Goal: Use online tool/utility: Utilize a website feature to perform a specific function

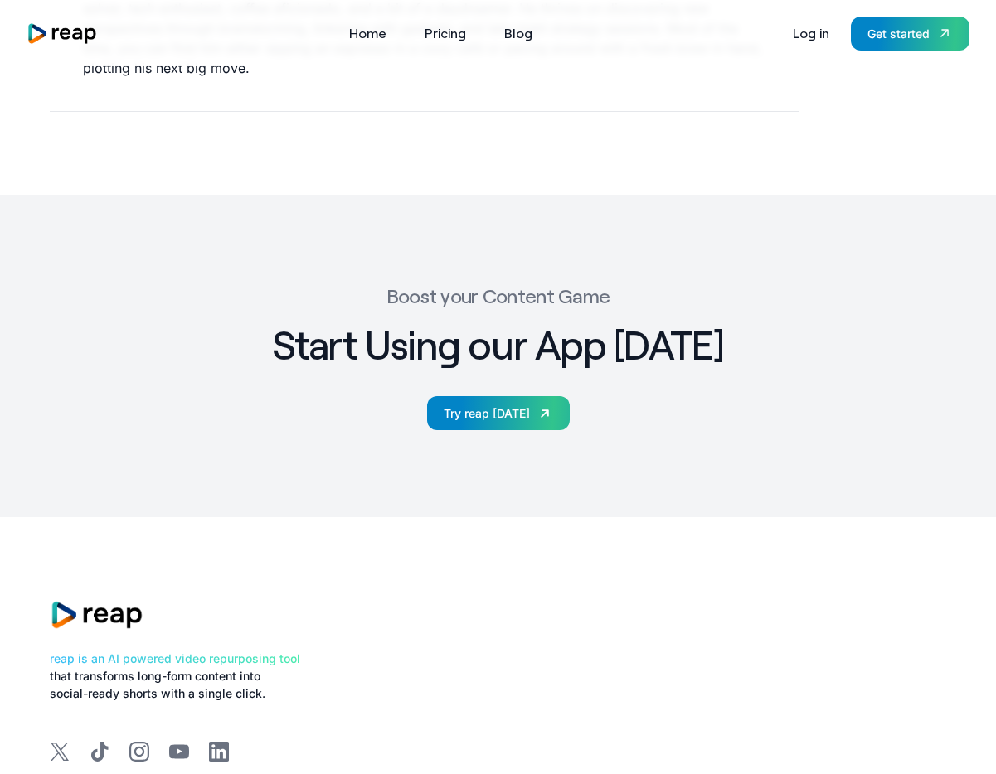
scroll to position [2995, 0]
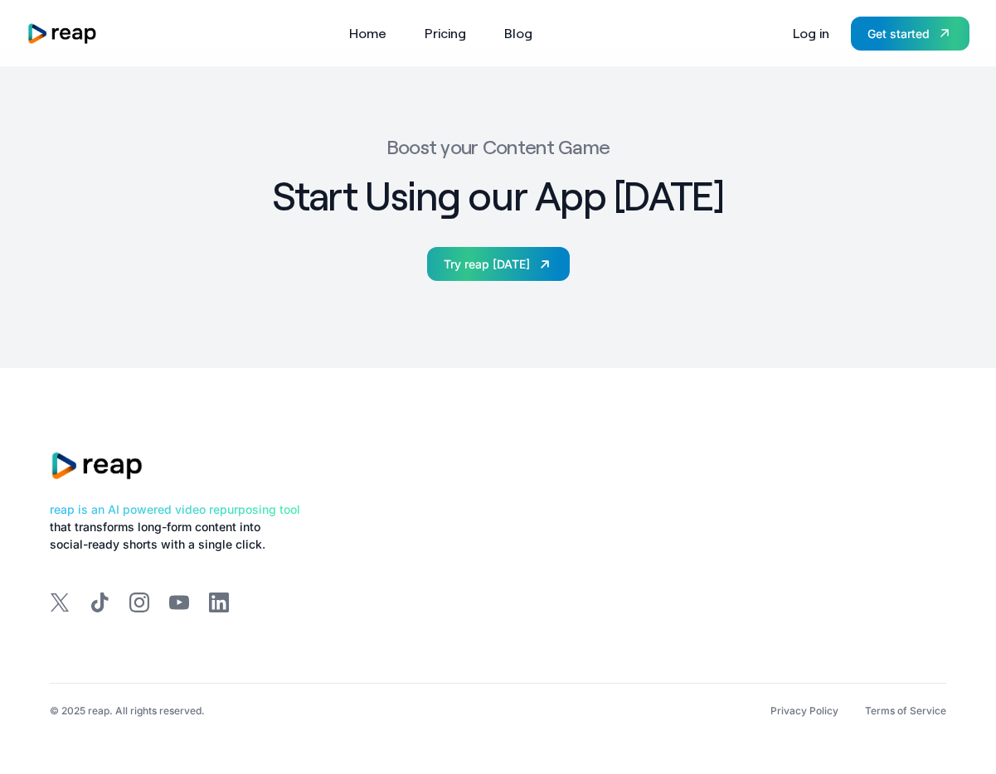
click at [491, 263] on div "Try reap [DATE]" at bounding box center [487, 263] width 86 height 17
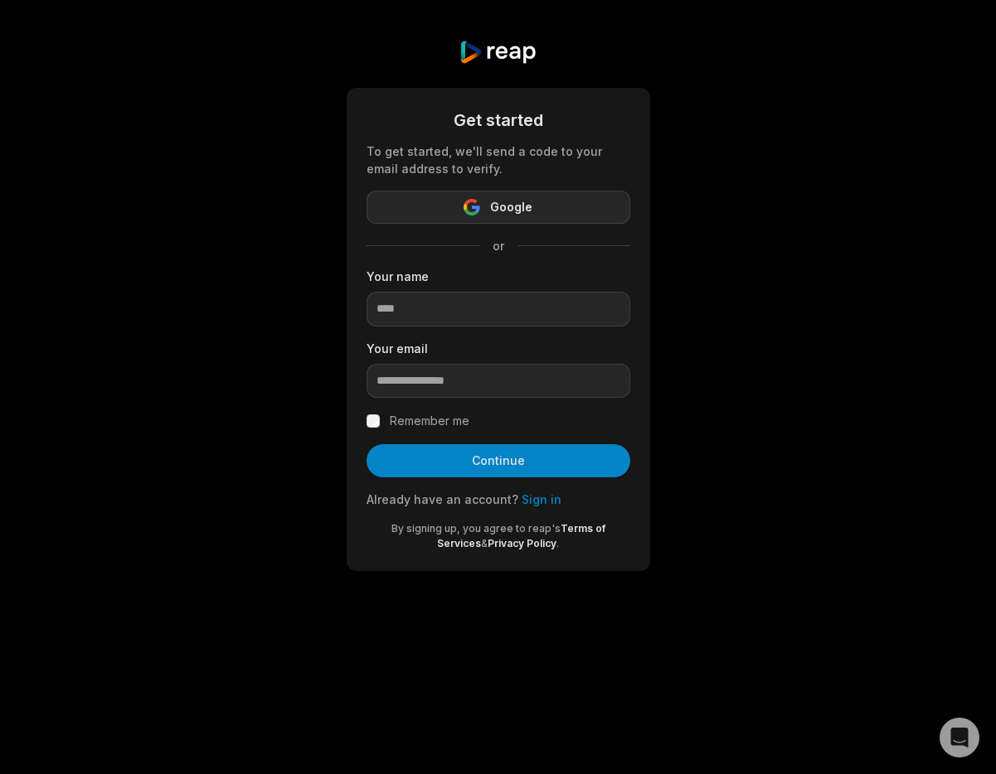
click at [541, 215] on button "Google" at bounding box center [498, 207] width 264 height 33
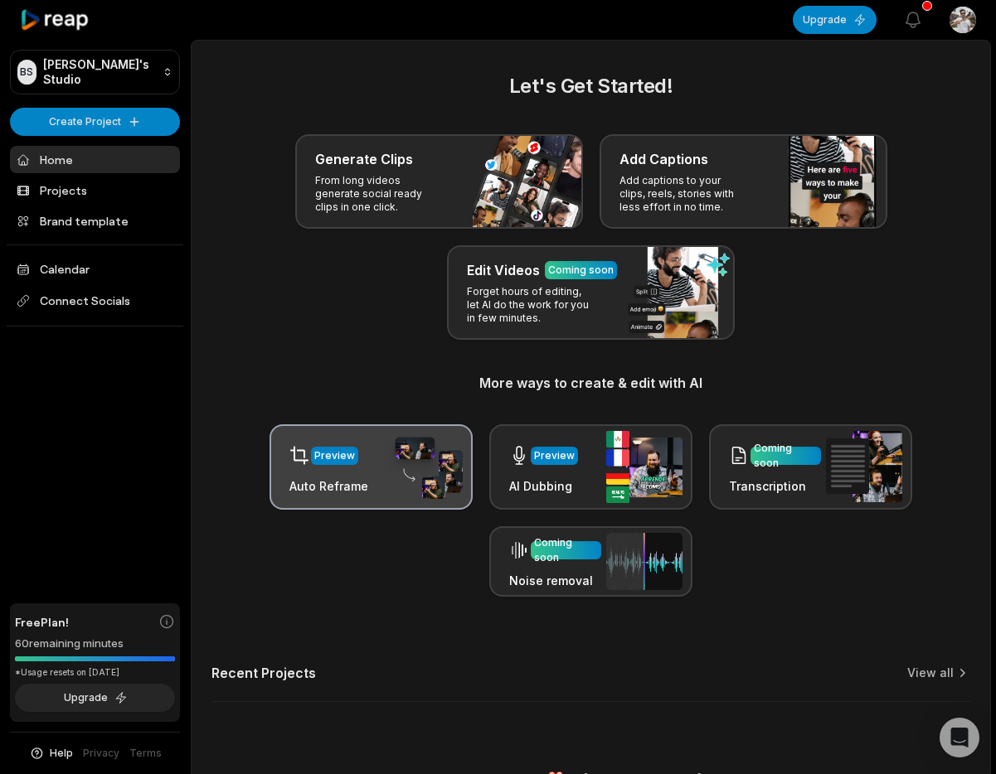
click at [339, 479] on h3 "Auto Reframe" at bounding box center [328, 486] width 79 height 17
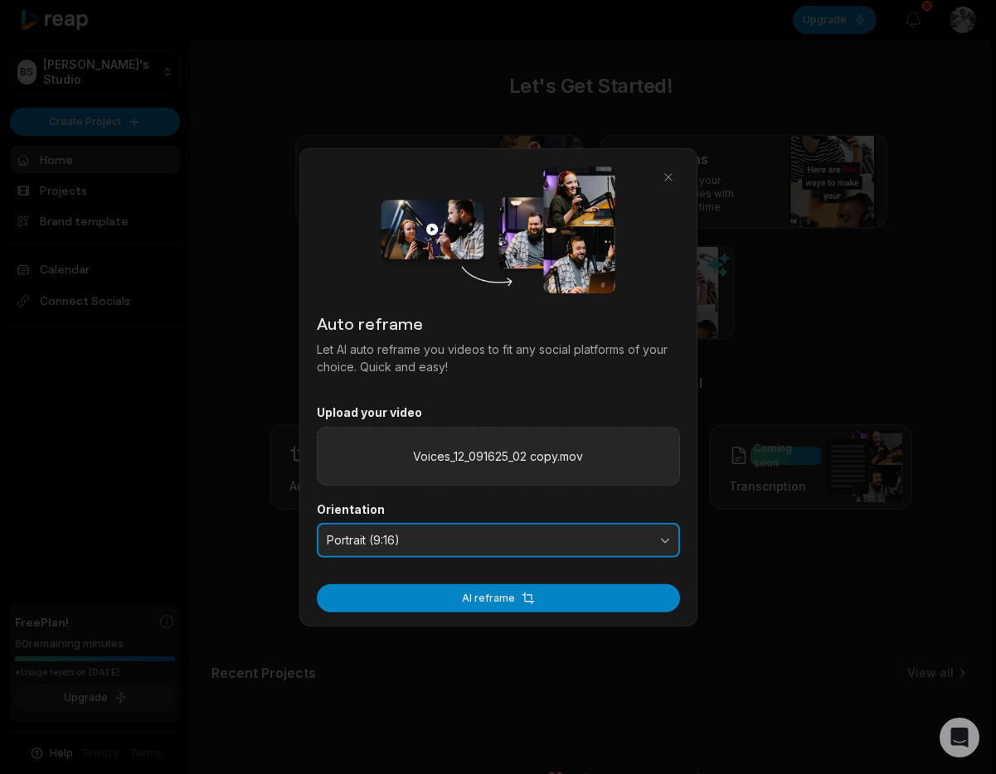
click at [532, 546] on span "Portrait (9:16)" at bounding box center [487, 540] width 320 height 15
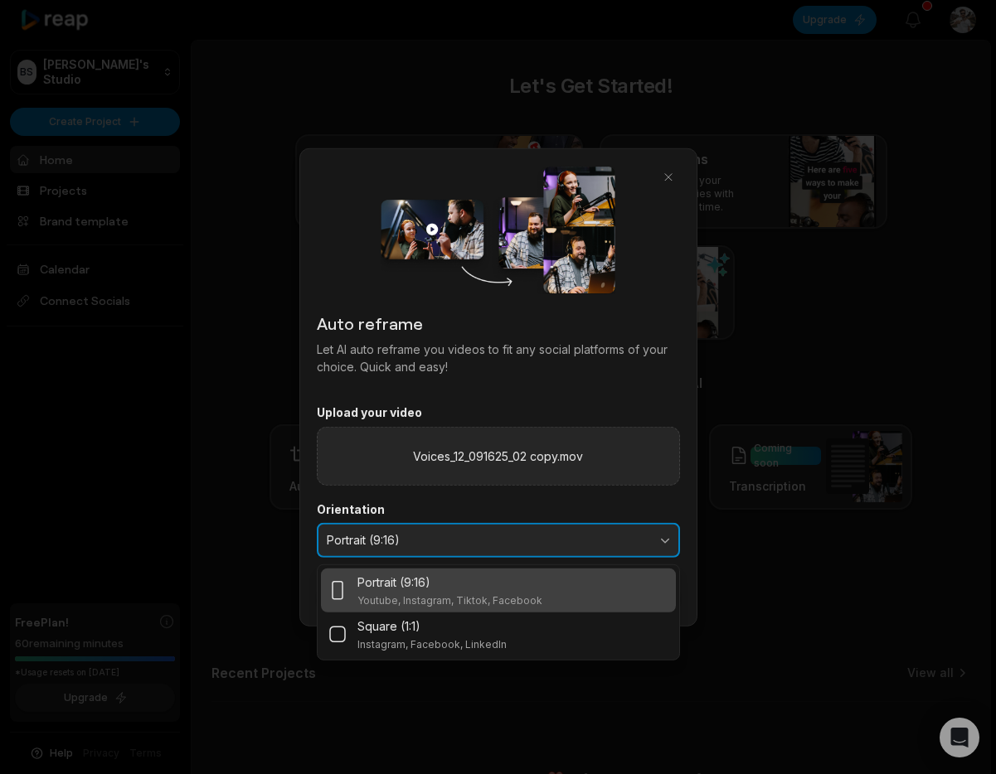
click at [532, 546] on span "Portrait (9:16)" at bounding box center [487, 540] width 320 height 15
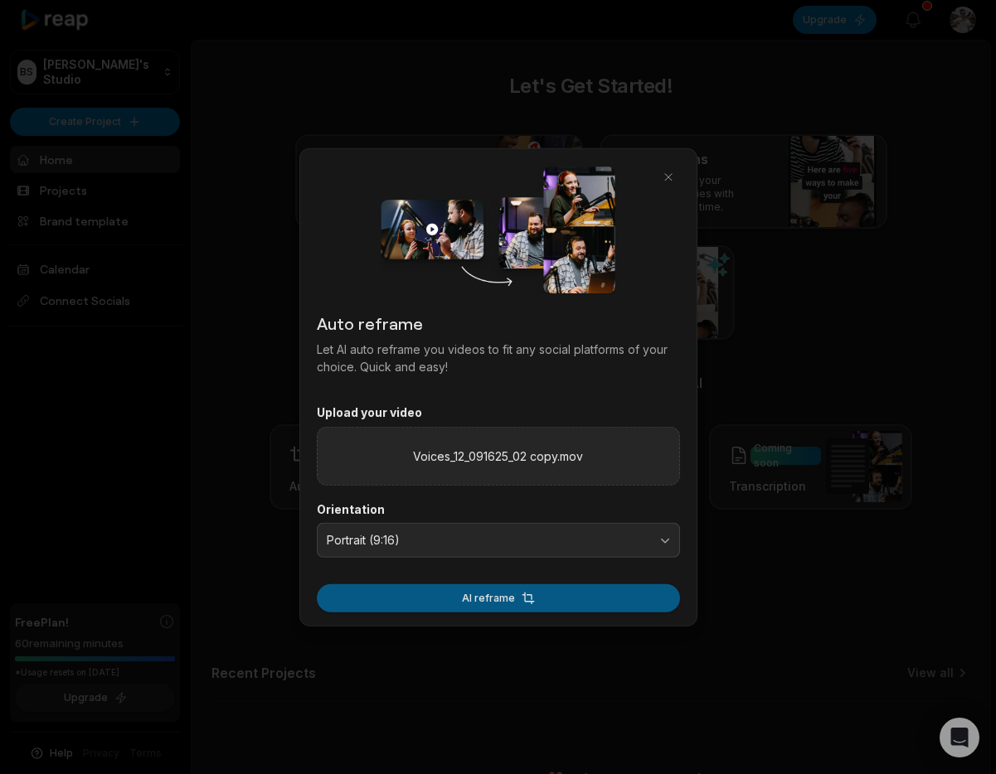
click at [528, 599] on button "AI reframe" at bounding box center [498, 598] width 363 height 28
click at [599, 593] on button "AI reframe" at bounding box center [498, 598] width 363 height 28
click at [575, 605] on button "AI reframe" at bounding box center [498, 598] width 363 height 28
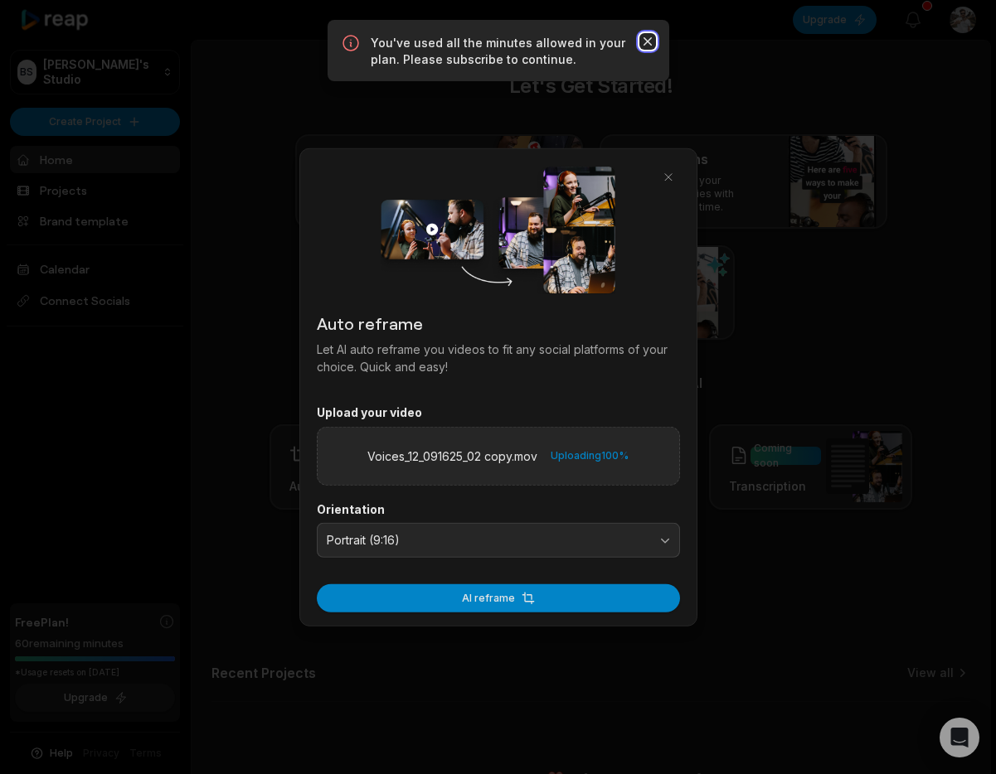
click at [644, 33] on icon "button" at bounding box center [647, 41] width 17 height 17
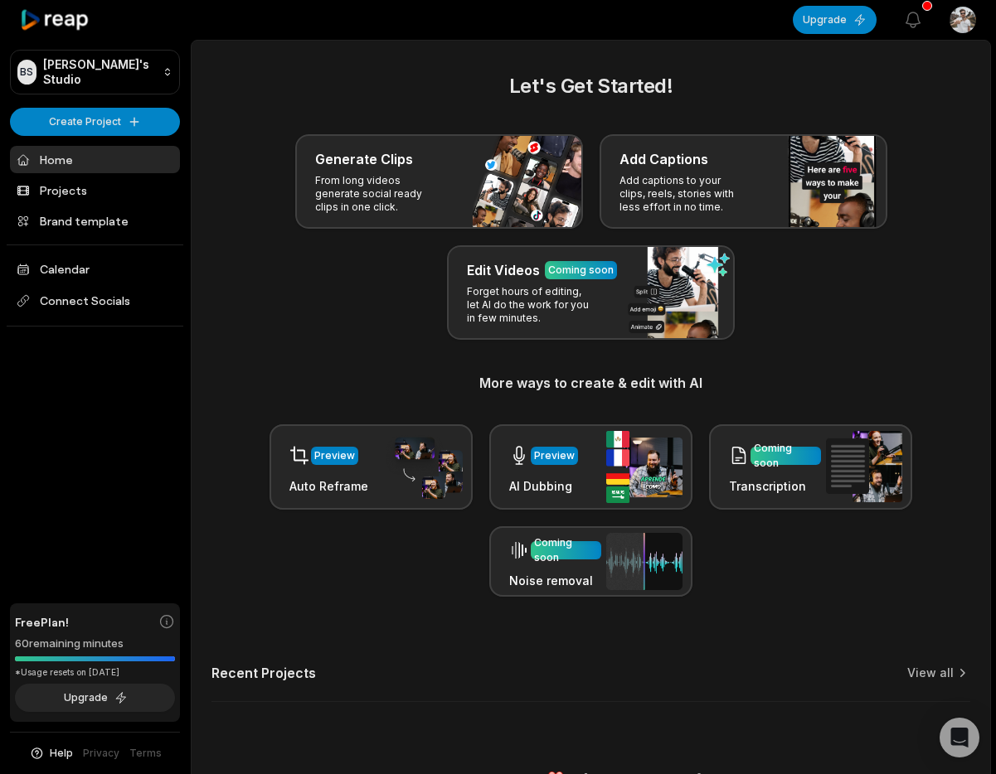
scroll to position [34, 0]
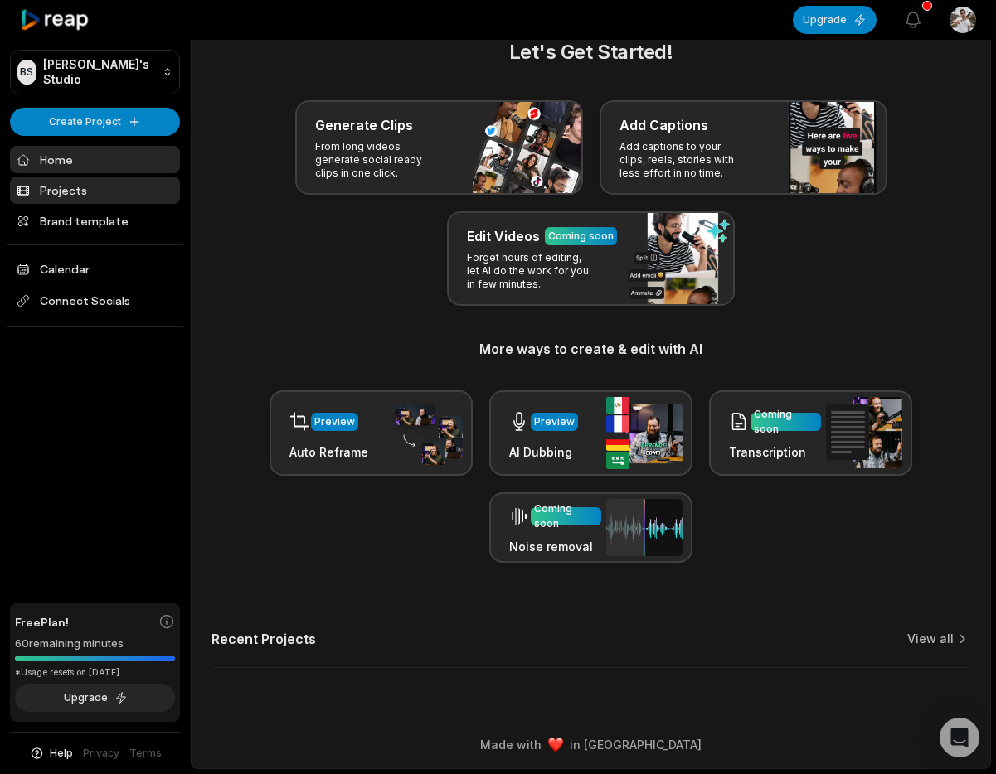
click at [79, 192] on link "Projects" at bounding box center [95, 190] width 170 height 27
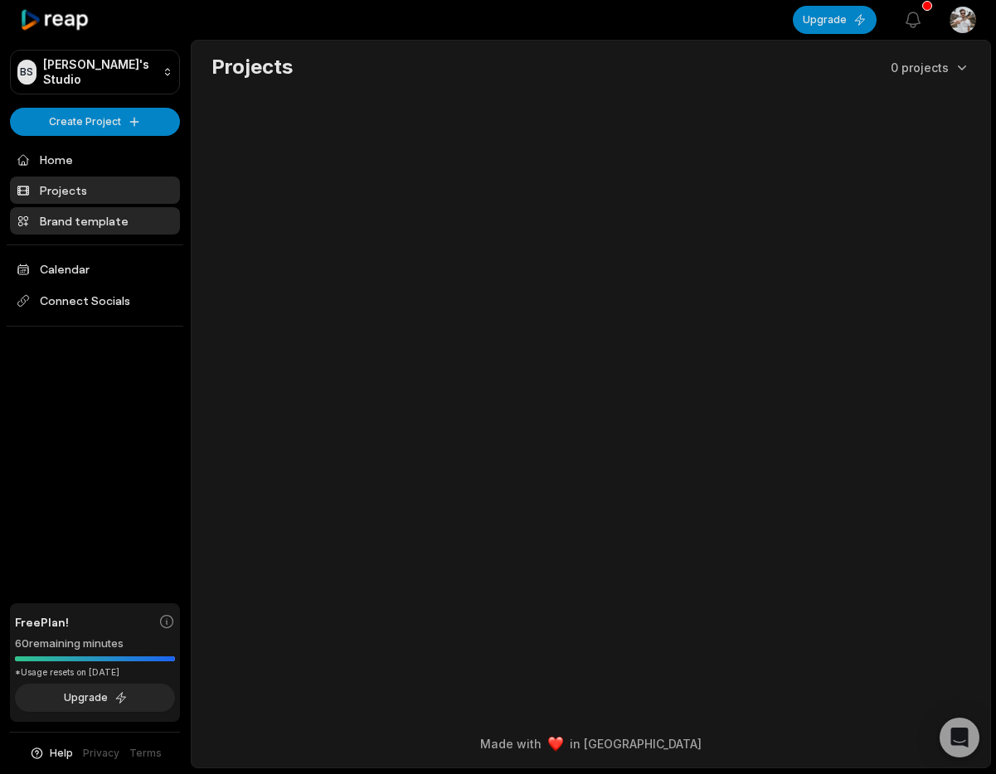
click at [97, 222] on link "Brand template" at bounding box center [95, 220] width 170 height 27
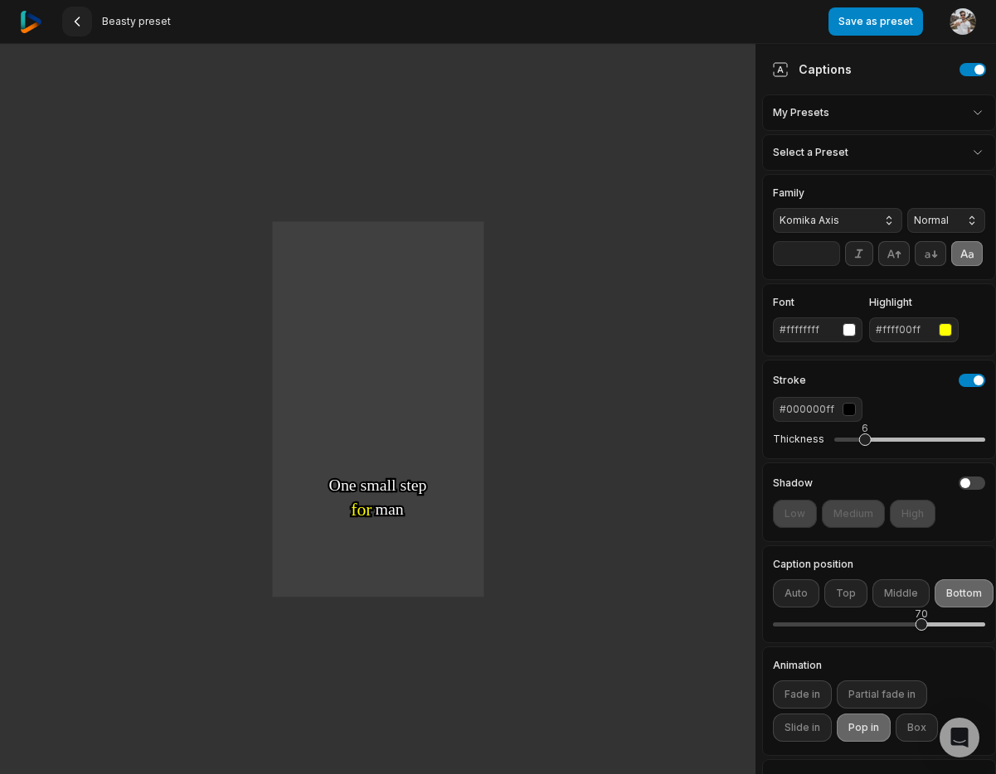
click at [80, 15] on icon at bounding box center [76, 21] width 13 height 13
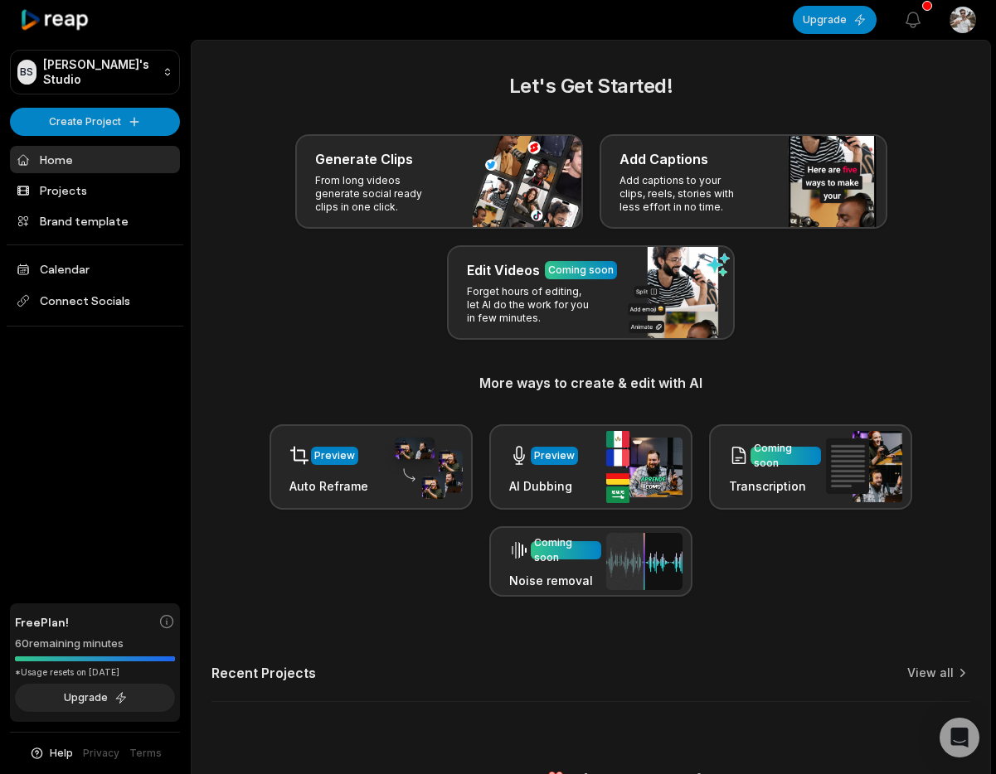
scroll to position [34, 0]
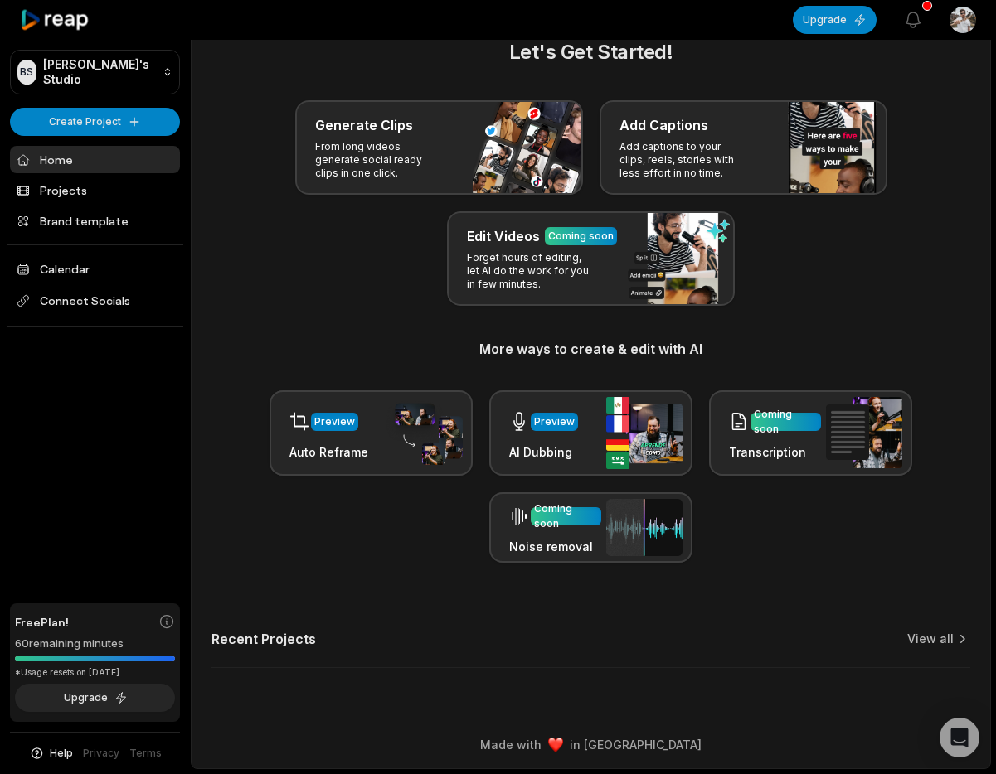
click at [108, 157] on link "Home" at bounding box center [95, 159] width 170 height 27
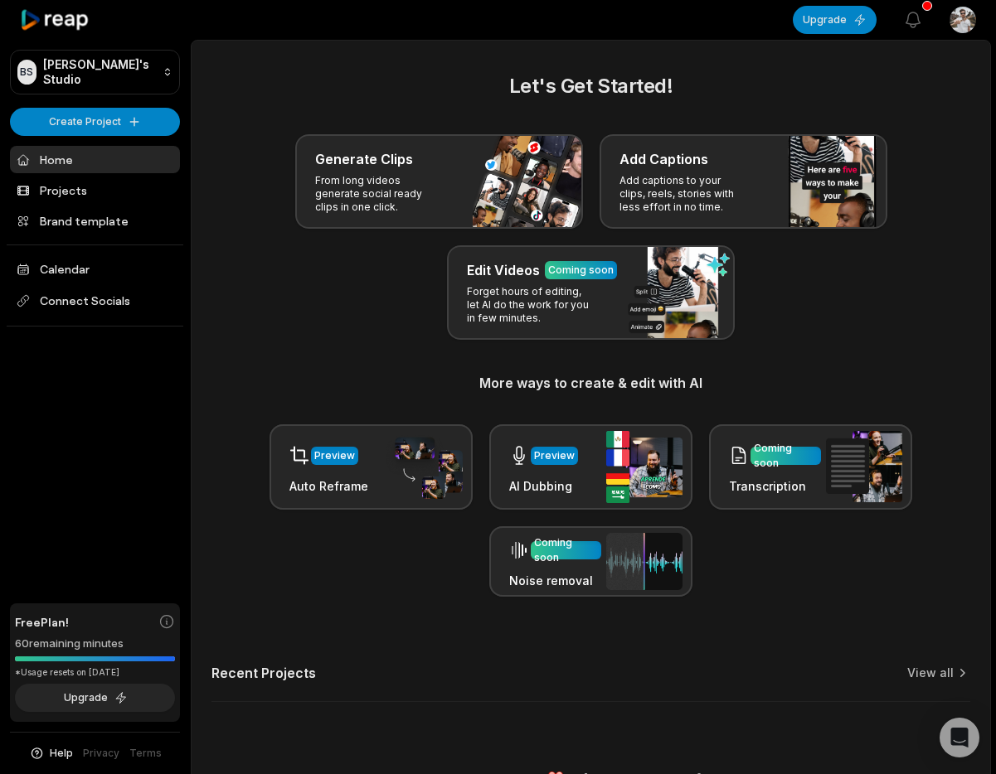
click at [76, 192] on link "Projects" at bounding box center [95, 190] width 170 height 27
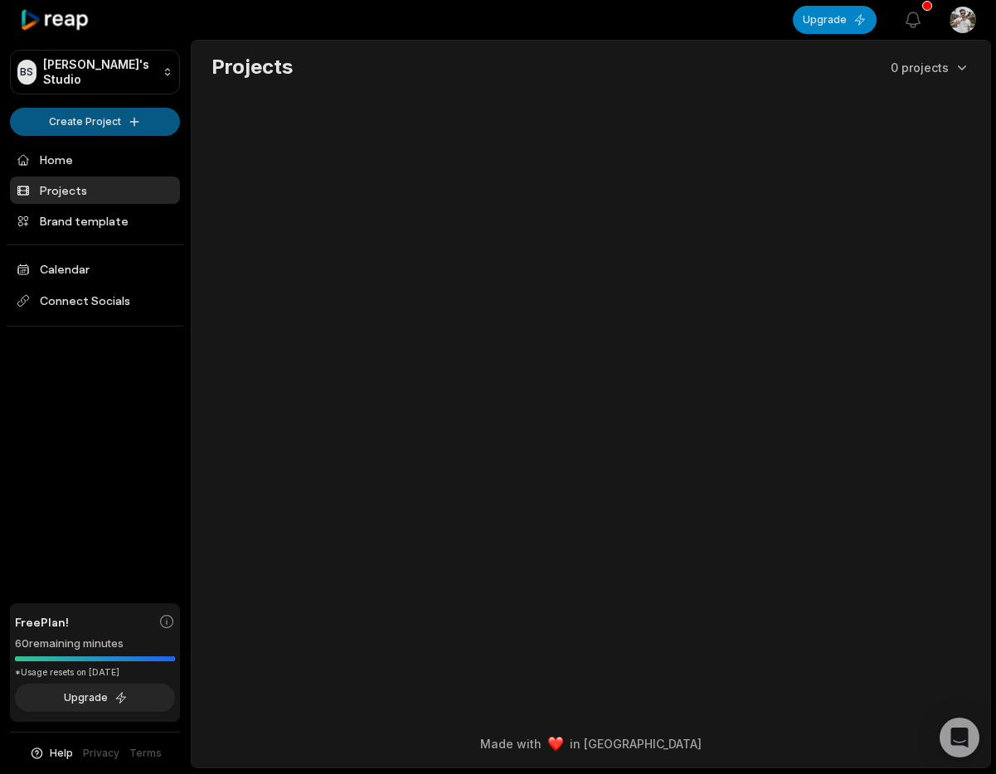
click at [78, 112] on html "BS Brandon's Studio Create Project Home Projects Brand template Calendar Connec…" at bounding box center [498, 387] width 996 height 774
click at [376, 242] on html "BS Brandon's Studio Create Project Home Projects Brand template Calendar Connec…" at bounding box center [498, 387] width 996 height 774
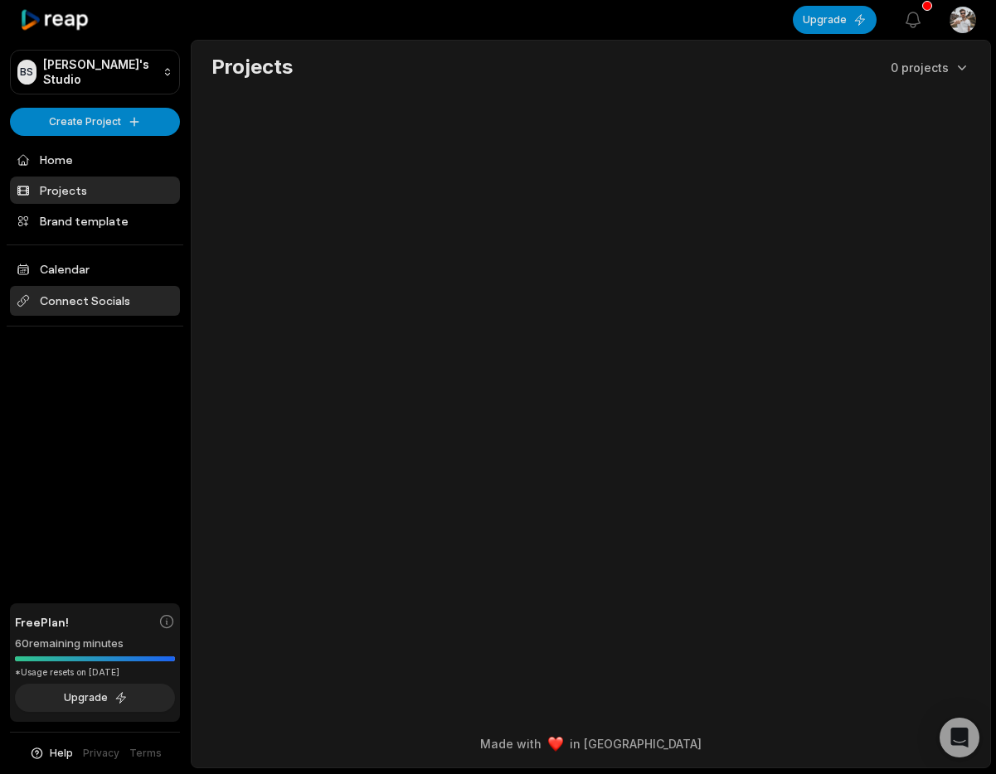
click at [112, 298] on span "Connect Socials" at bounding box center [95, 301] width 170 height 30
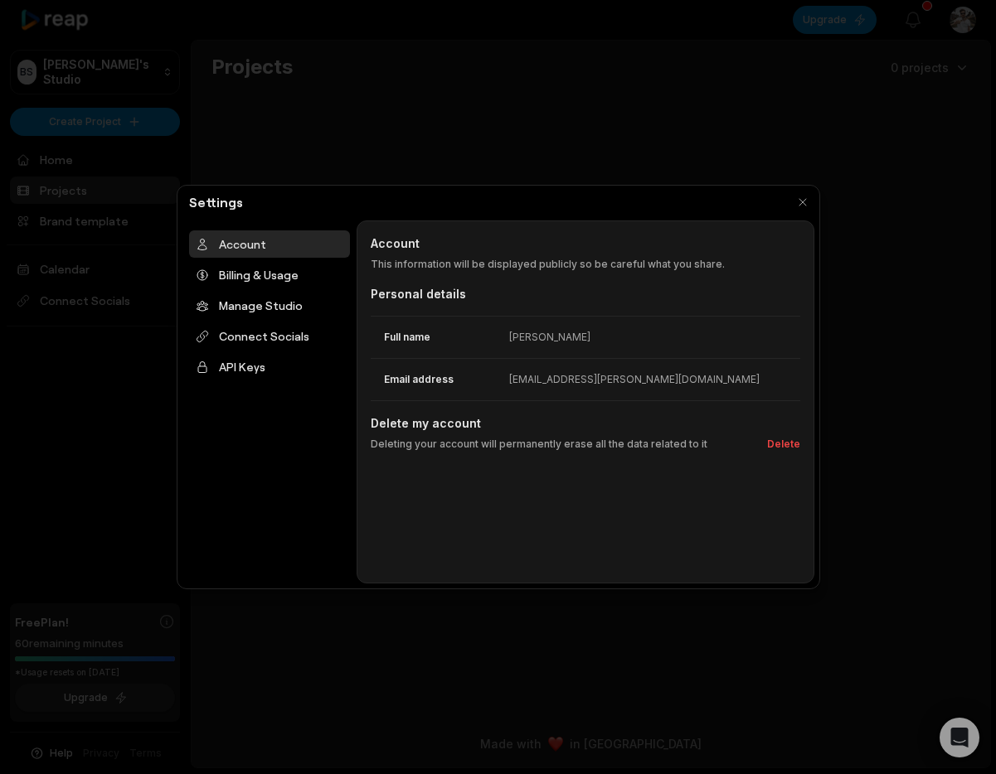
click at [421, 97] on div at bounding box center [498, 387] width 996 height 774
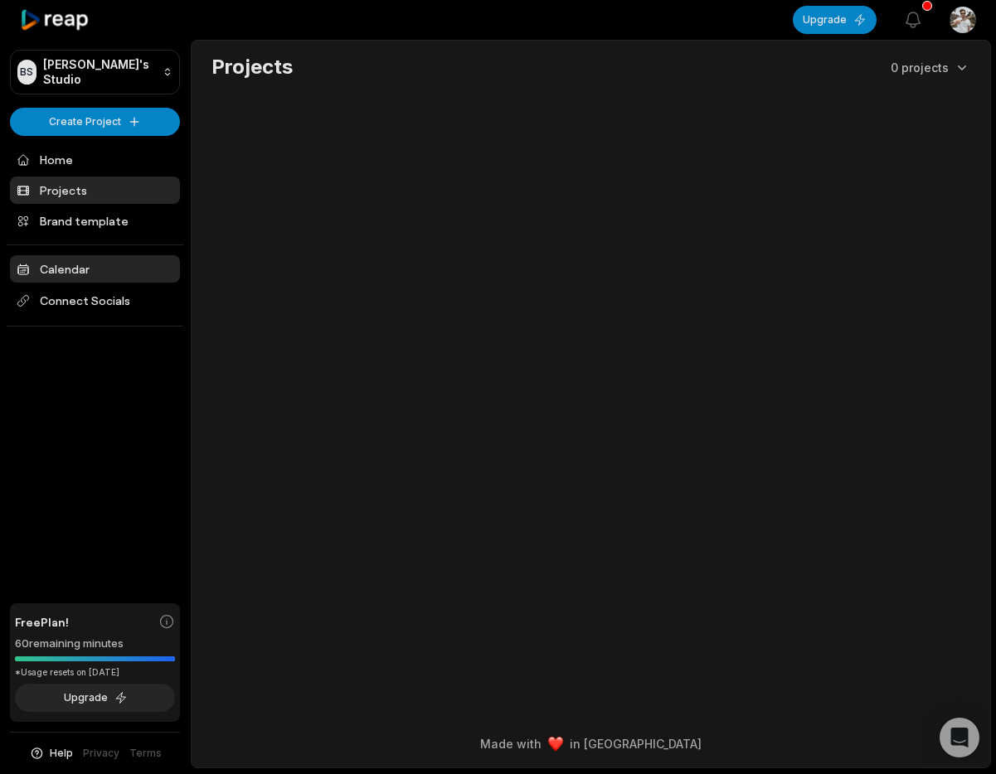
click at [89, 262] on link "Calendar" at bounding box center [95, 268] width 170 height 27
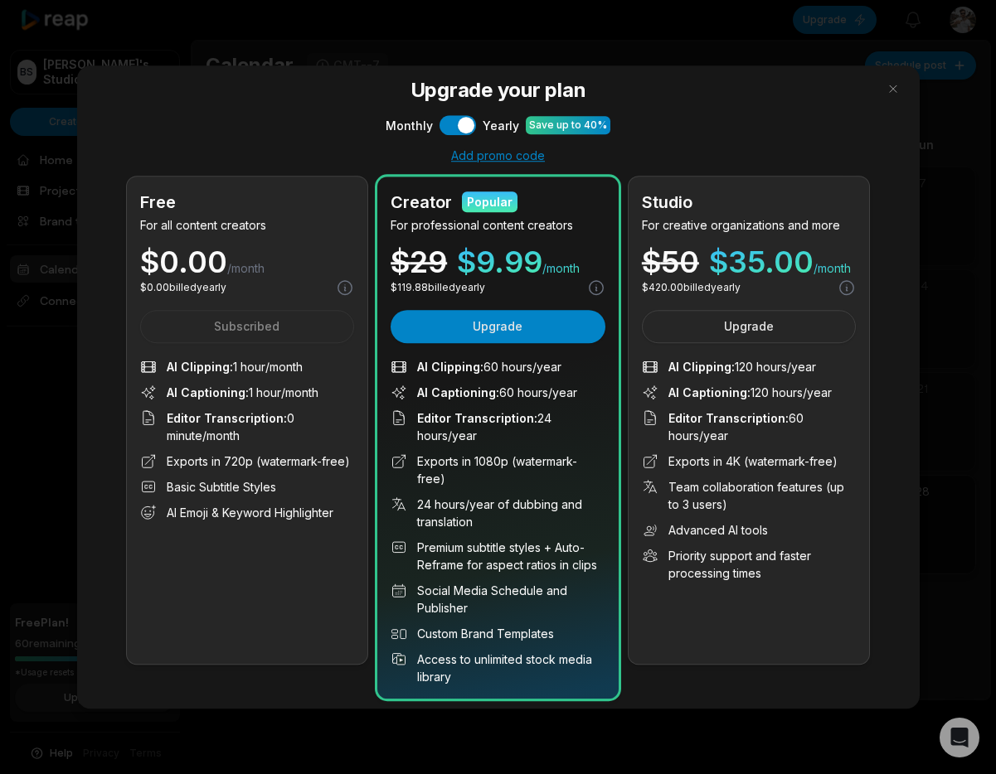
click at [89, 262] on div "Upgrade your plan Monthly Use setting Yearly Save up to 40% Add promo code Free…" at bounding box center [498, 387] width 842 height 643
click at [900, 91] on button "button" at bounding box center [893, 88] width 27 height 27
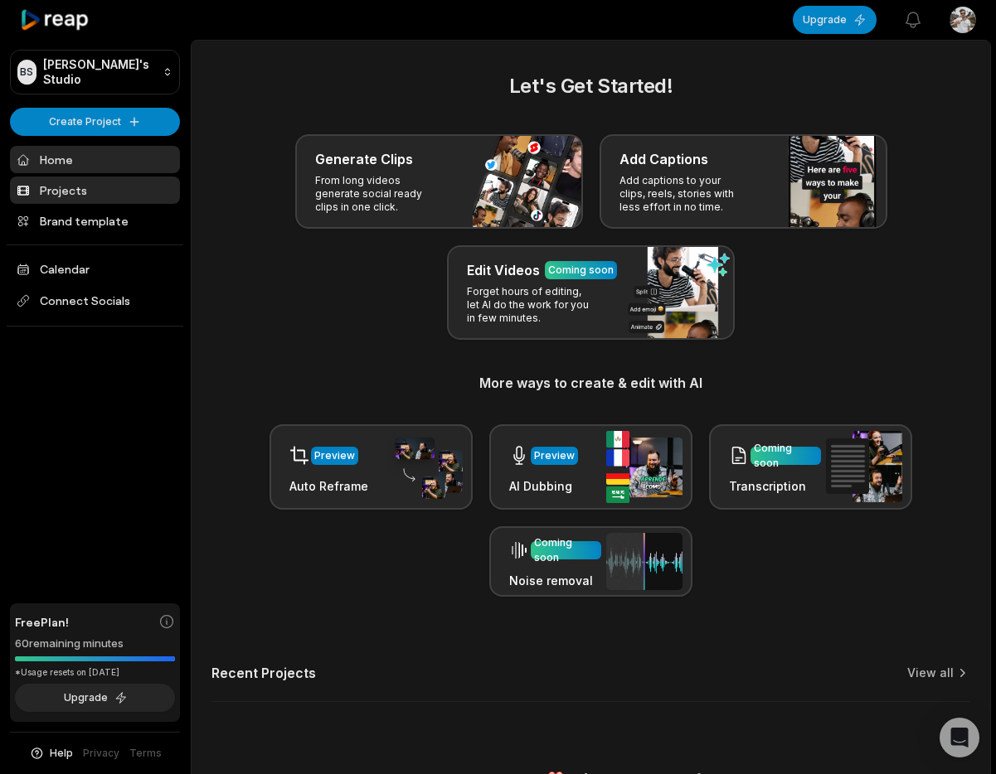
click at [102, 178] on link "Projects" at bounding box center [95, 190] width 170 height 27
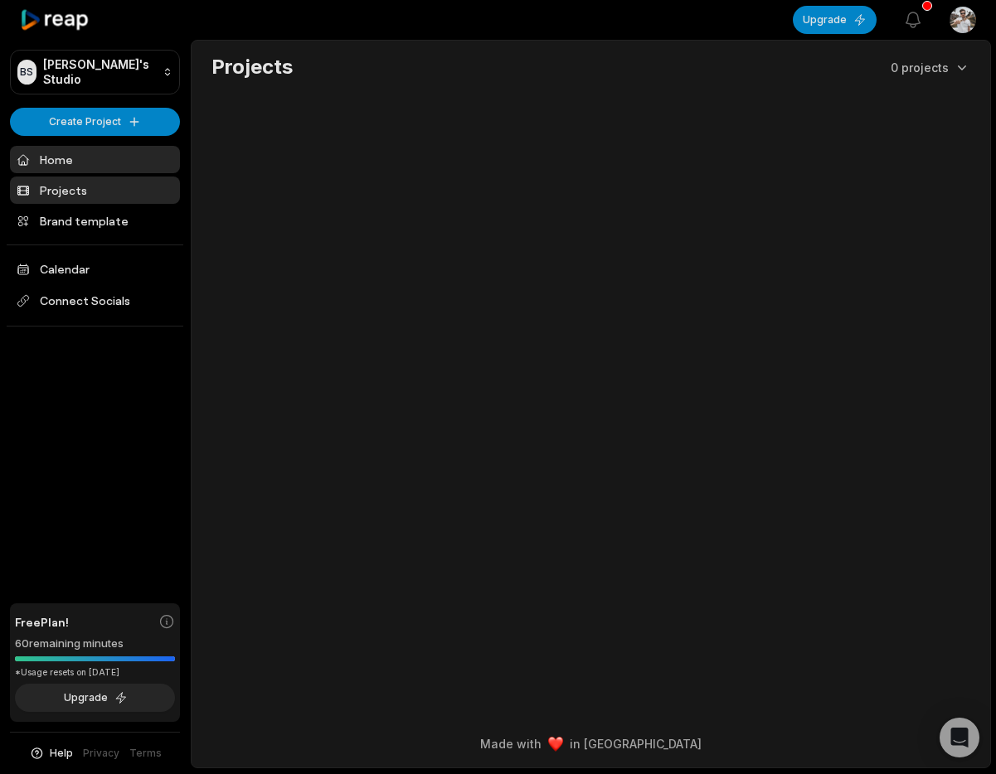
click at [101, 157] on link "Home" at bounding box center [95, 159] width 170 height 27
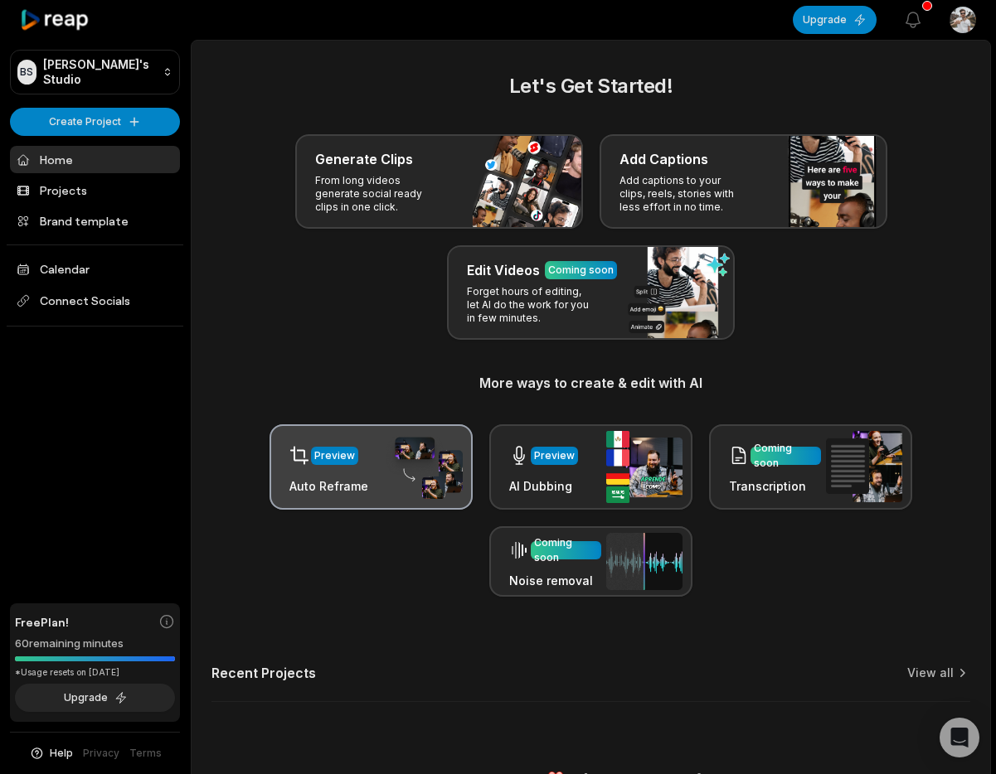
click at [365, 491] on div "Preview Auto Reframe" at bounding box center [370, 467] width 203 height 85
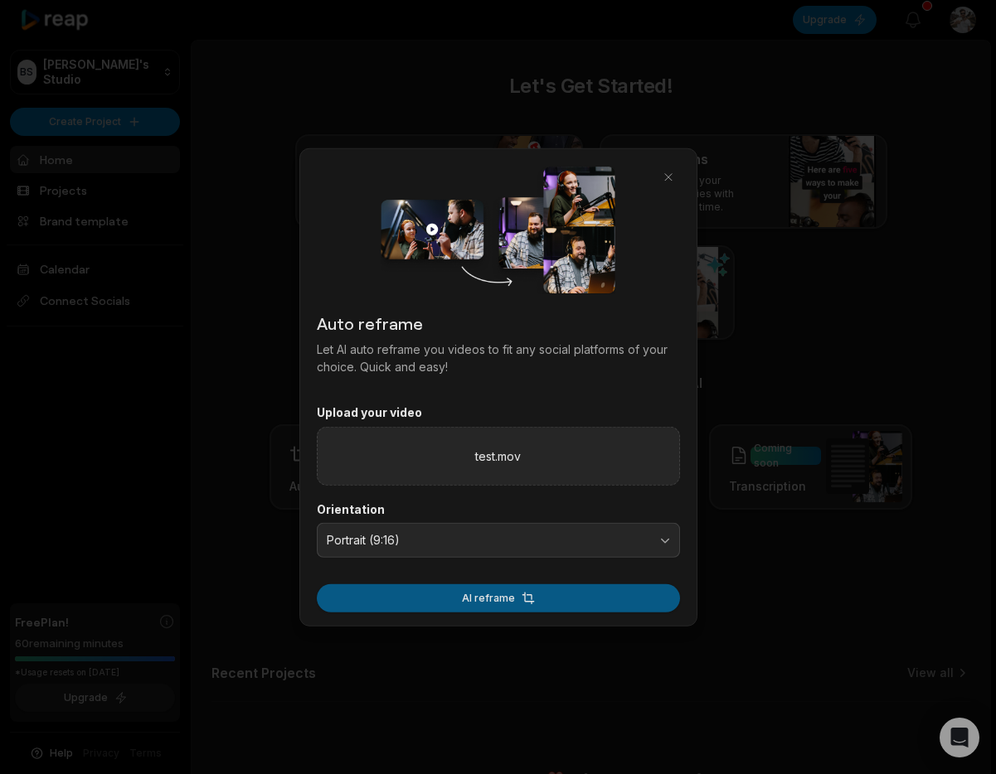
click at [457, 603] on button "AI reframe" at bounding box center [498, 598] width 363 height 28
click at [416, 600] on button "AI reframe" at bounding box center [498, 598] width 363 height 28
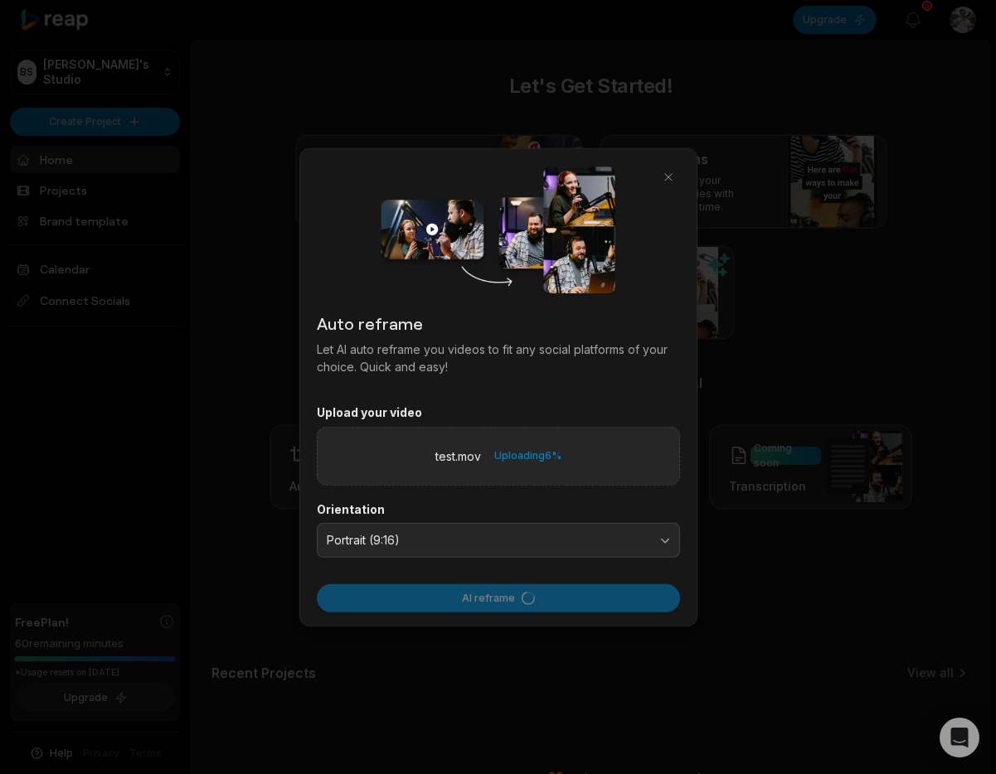
click at [454, 456] on label "test.mov" at bounding box center [458, 455] width 46 height 17
click at [0, 0] on input "test.mov" at bounding box center [0, 0] width 0 height 0
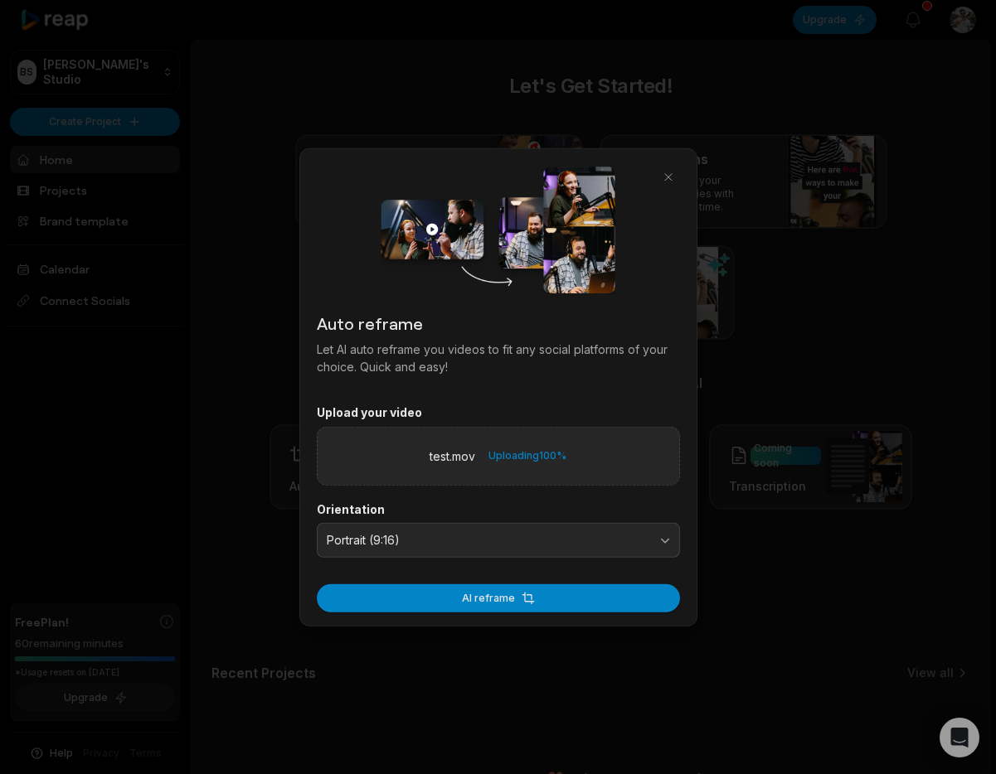
click at [799, 574] on div at bounding box center [498, 387] width 996 height 774
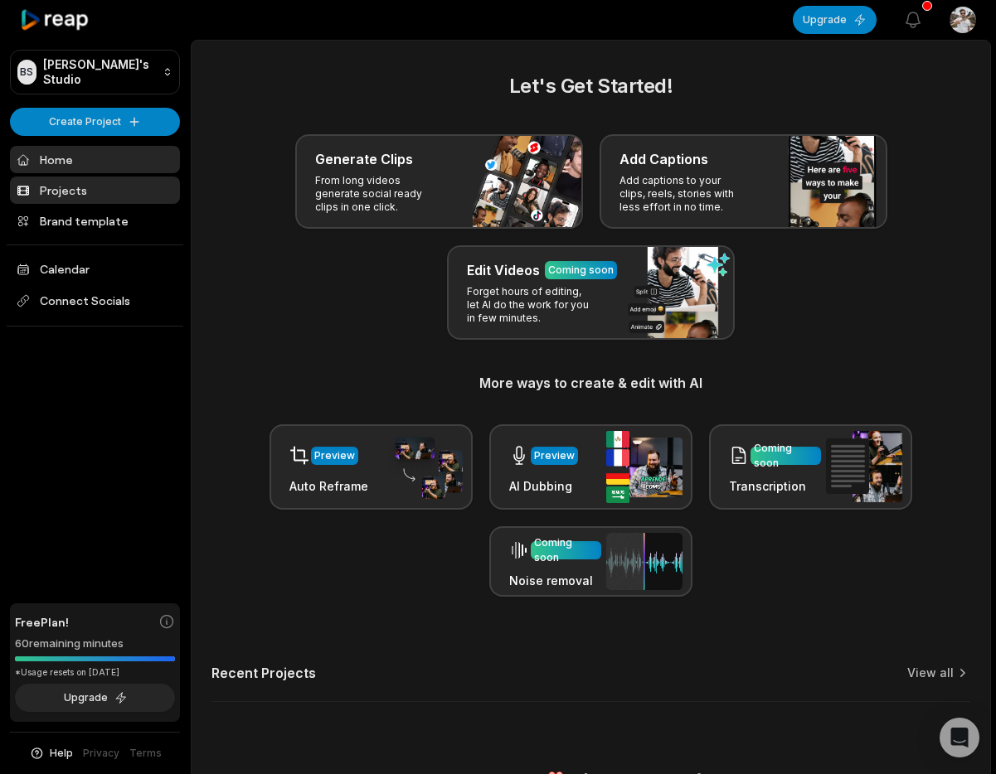
click at [67, 195] on link "Projects" at bounding box center [95, 190] width 170 height 27
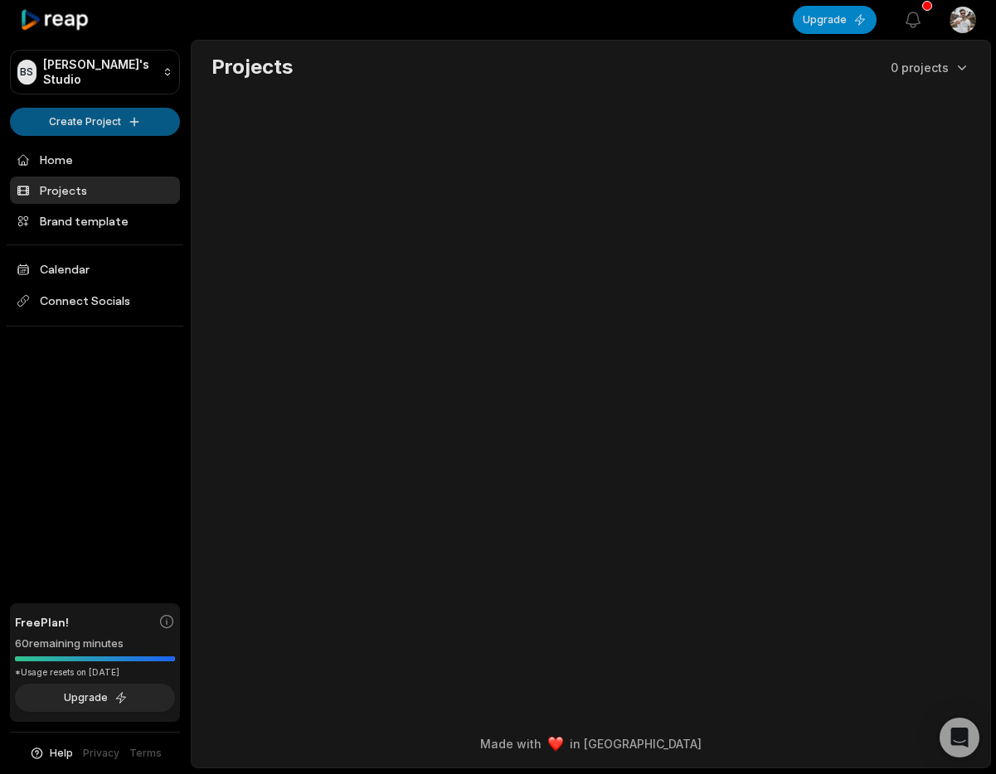
click at [57, 119] on html "[PERSON_NAME] Studio Create Project Home Projects Brand template Calendar Conne…" at bounding box center [498, 387] width 996 height 774
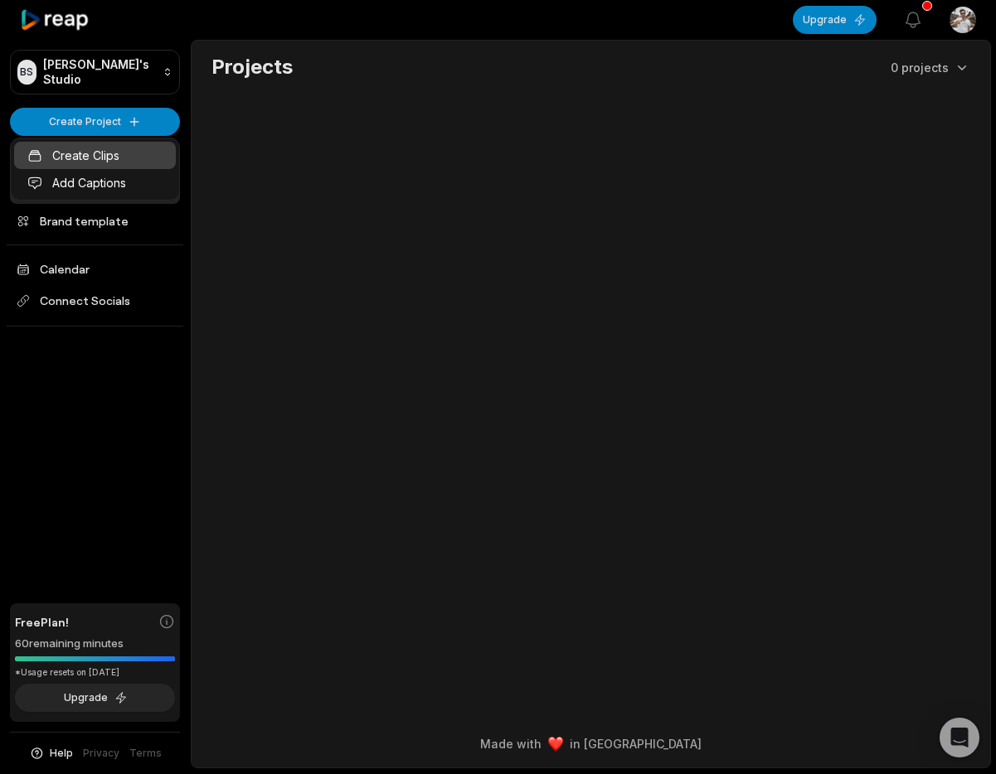
click at [111, 153] on link "Create Clips" at bounding box center [95, 155] width 162 height 27
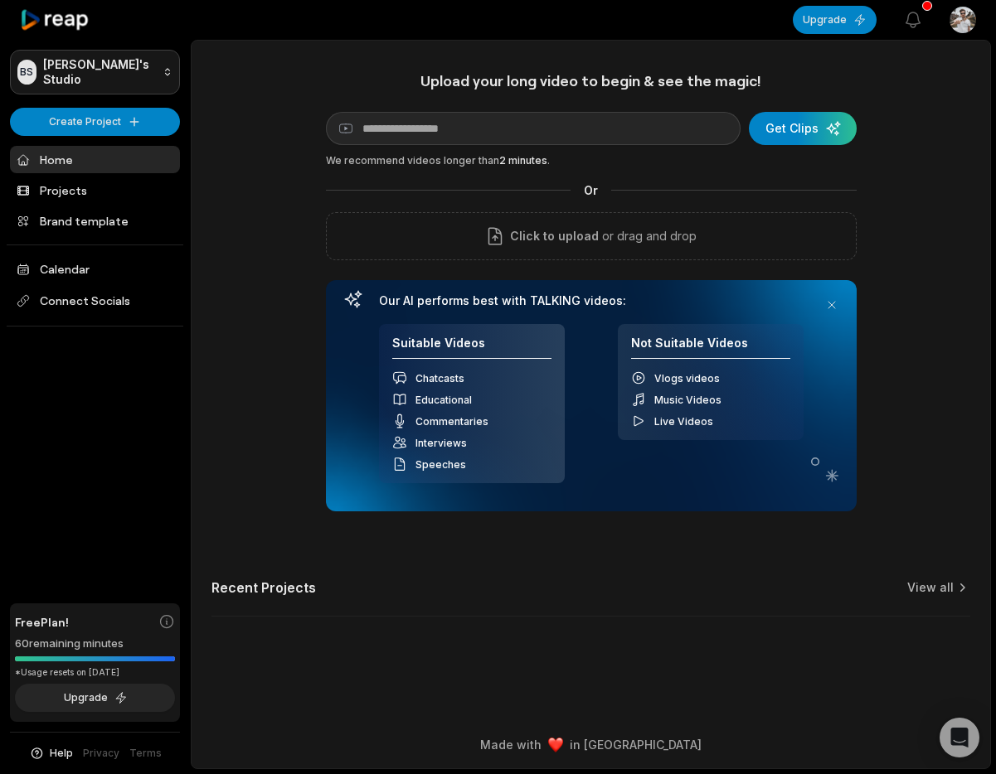
click at [50, 70] on html "[PERSON_NAME] Studio Create Project Home Projects Brand template Calendar Conne…" at bounding box center [498, 387] width 996 height 774
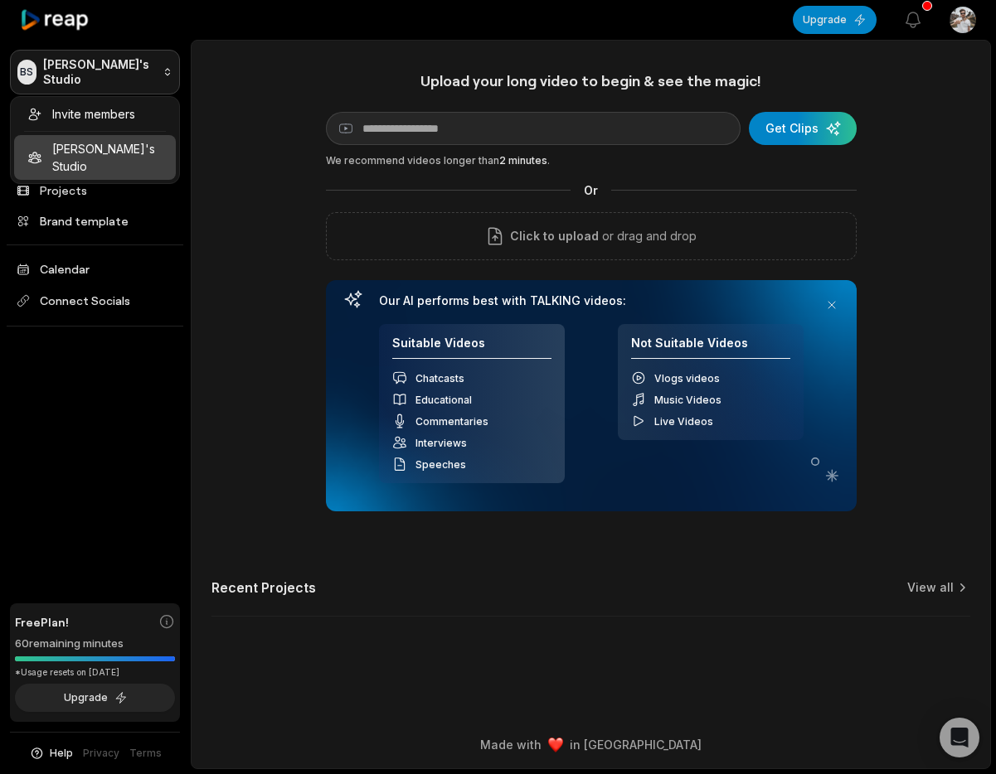
click at [50, 70] on html "[PERSON_NAME] Studio Create Project Home Projects Brand template Calendar Conne…" at bounding box center [498, 387] width 996 height 774
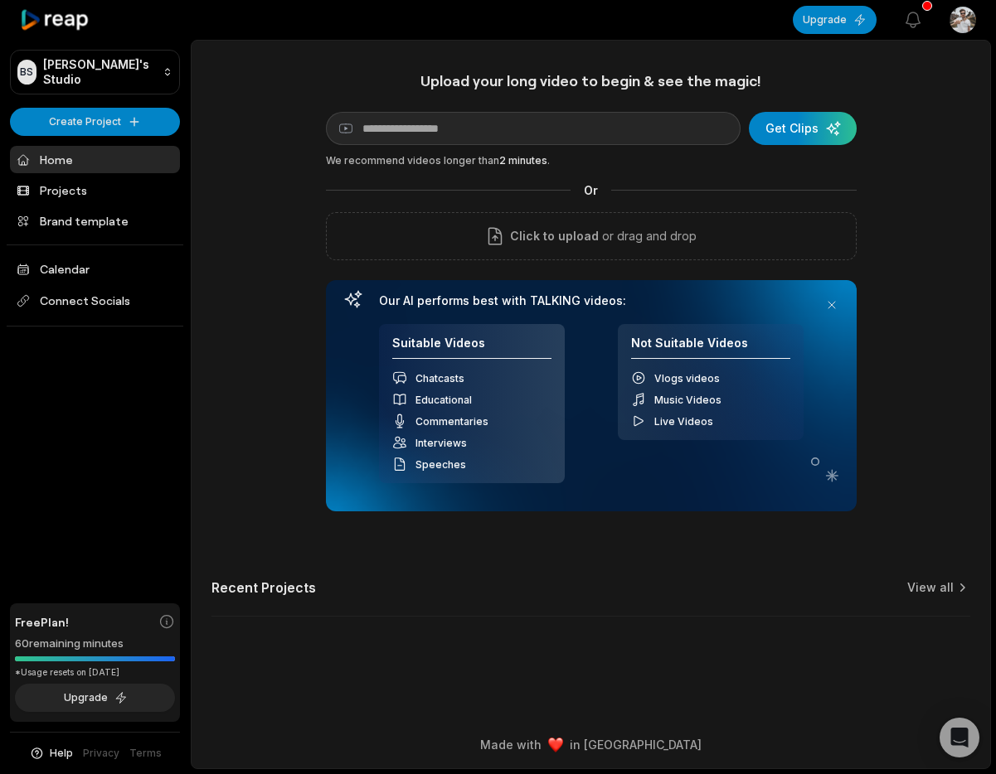
click at [243, 124] on div "Upload your long video to begin & see the magic! YouTube link Get Clips We reco…" at bounding box center [591, 354] width 799 height 566
click at [70, 160] on link "Home" at bounding box center [95, 159] width 170 height 27
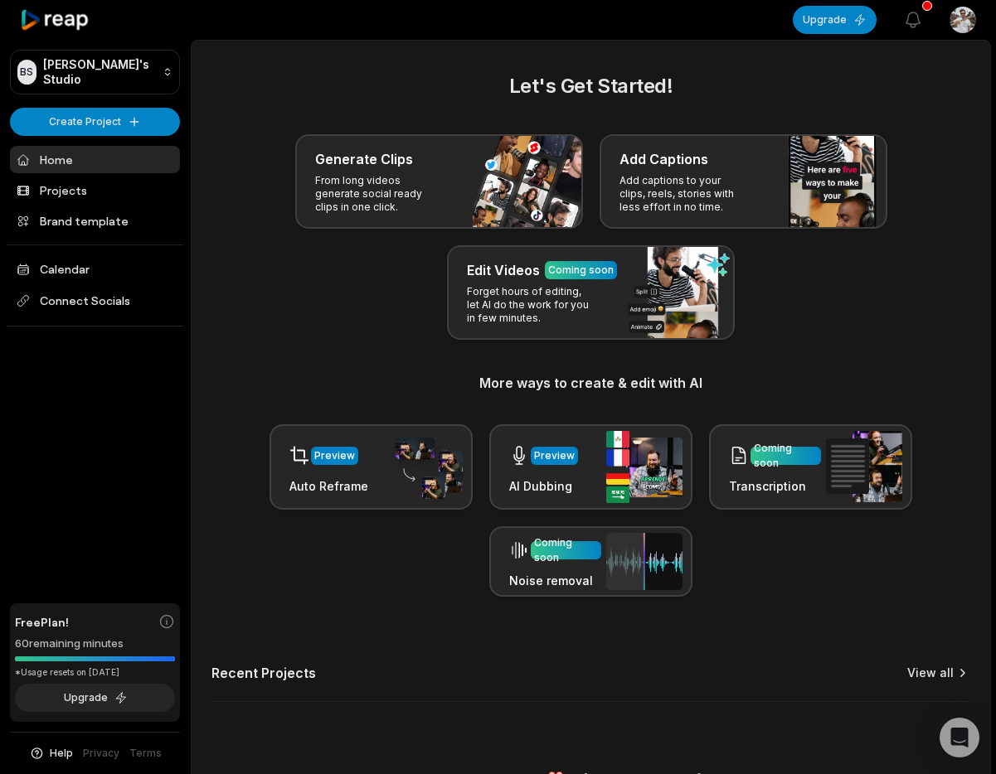
click at [938, 677] on link "View all" at bounding box center [930, 673] width 46 height 17
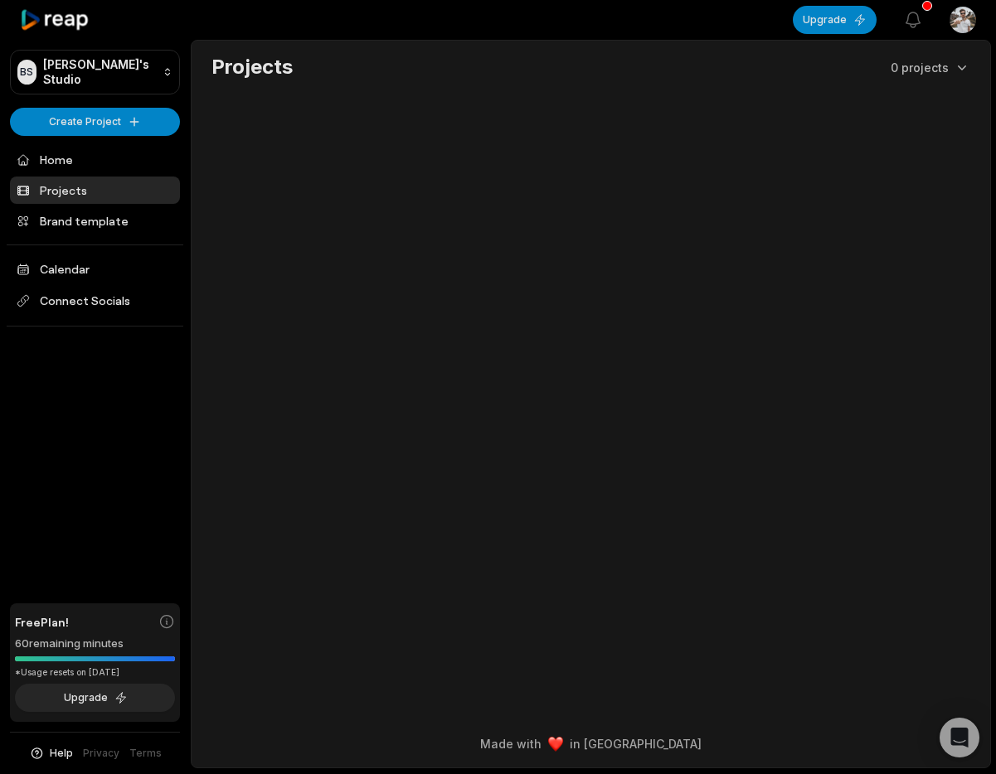
drag, startPoint x: 101, startPoint y: 669, endPoint x: 109, endPoint y: 663, distance: 9.5
click at [102, 668] on div "*Usage resets on [DATE]" at bounding box center [95, 673] width 160 height 12
click at [109, 657] on div at bounding box center [95, 659] width 160 height 5
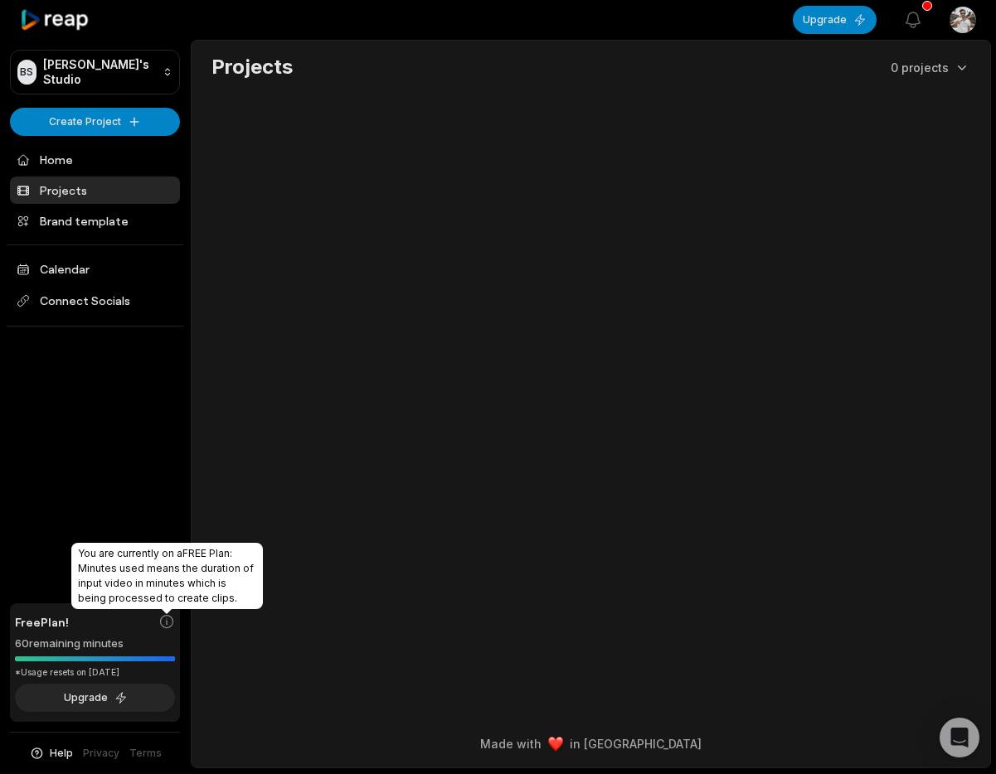
click at [167, 623] on icon at bounding box center [166, 622] width 17 height 17
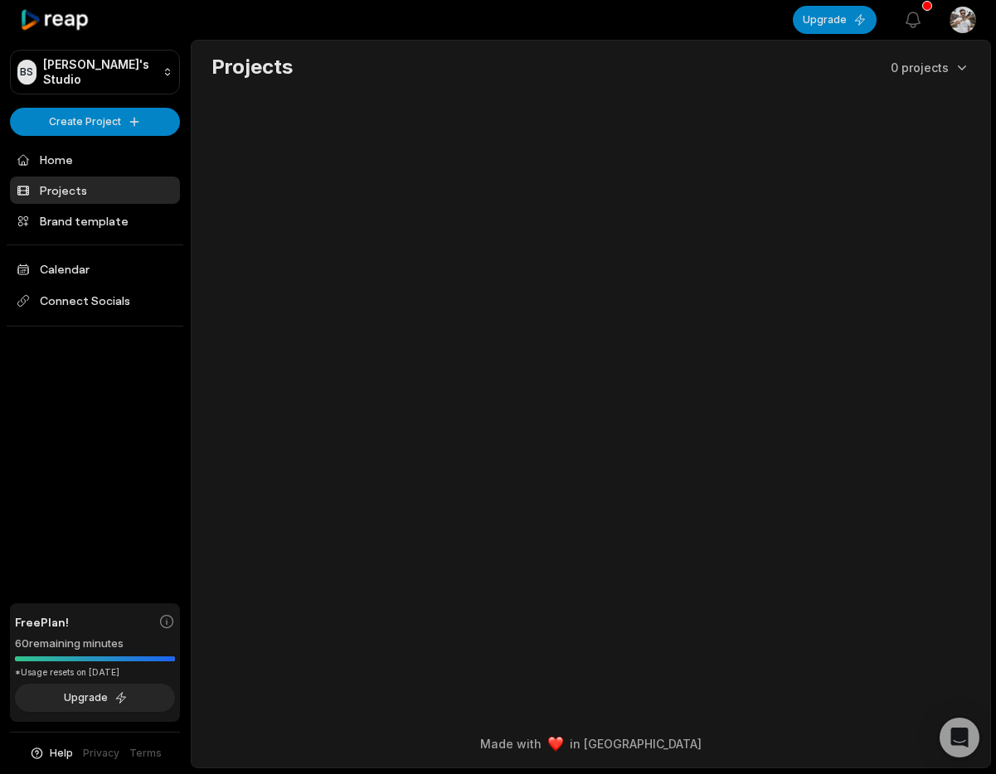
click at [347, 618] on main "Projects 0 projects" at bounding box center [591, 354] width 799 height 627
click at [31, 143] on div "[PERSON_NAME] Studio Create Project Home Projects Brand template Calendar Conne…" at bounding box center [95, 387] width 191 height 774
click at [33, 160] on link "Home" at bounding box center [95, 159] width 170 height 27
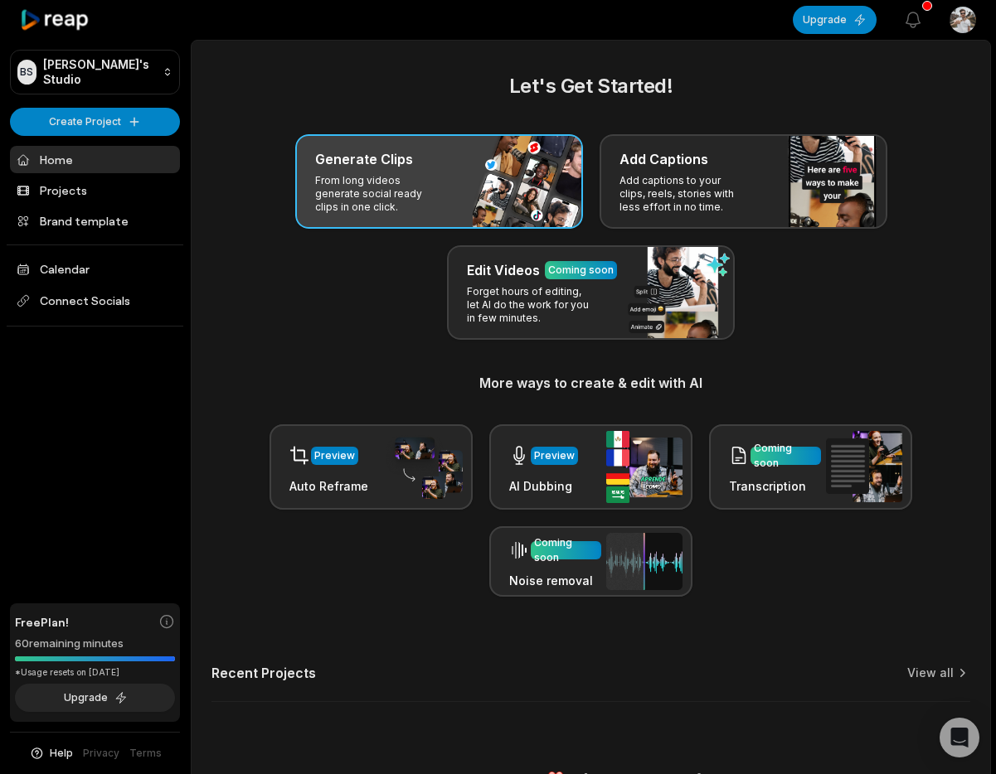
click at [488, 195] on div "Generate Clips From long videos generate social ready clips in one click." at bounding box center [439, 181] width 288 height 95
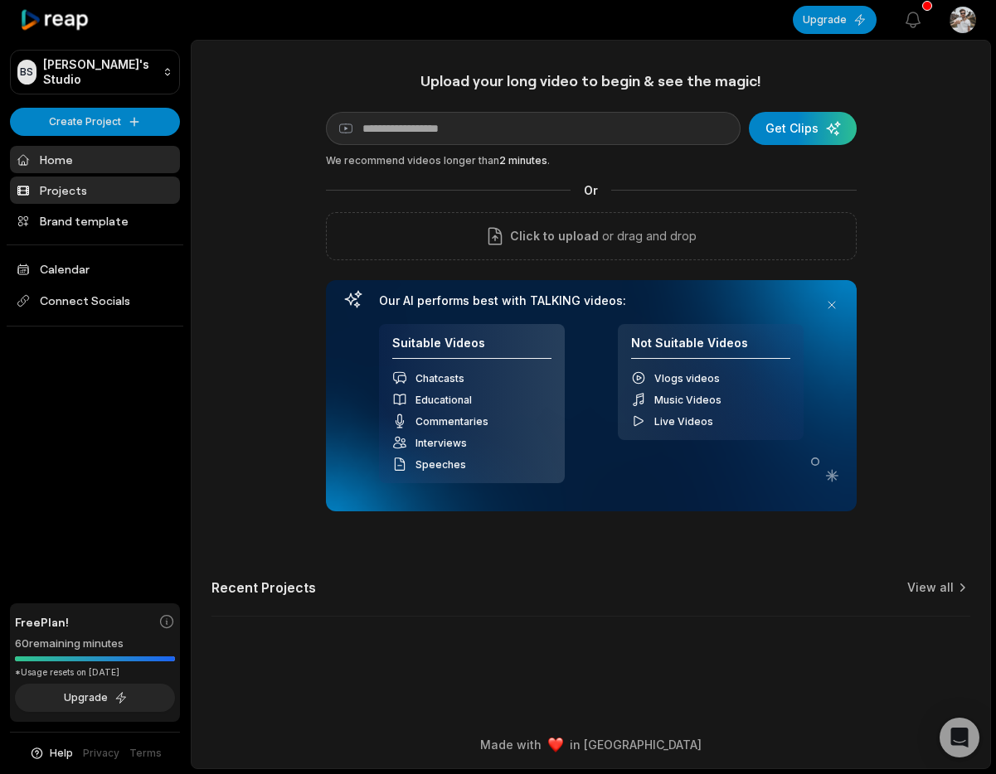
click at [62, 192] on link "Projects" at bounding box center [95, 190] width 170 height 27
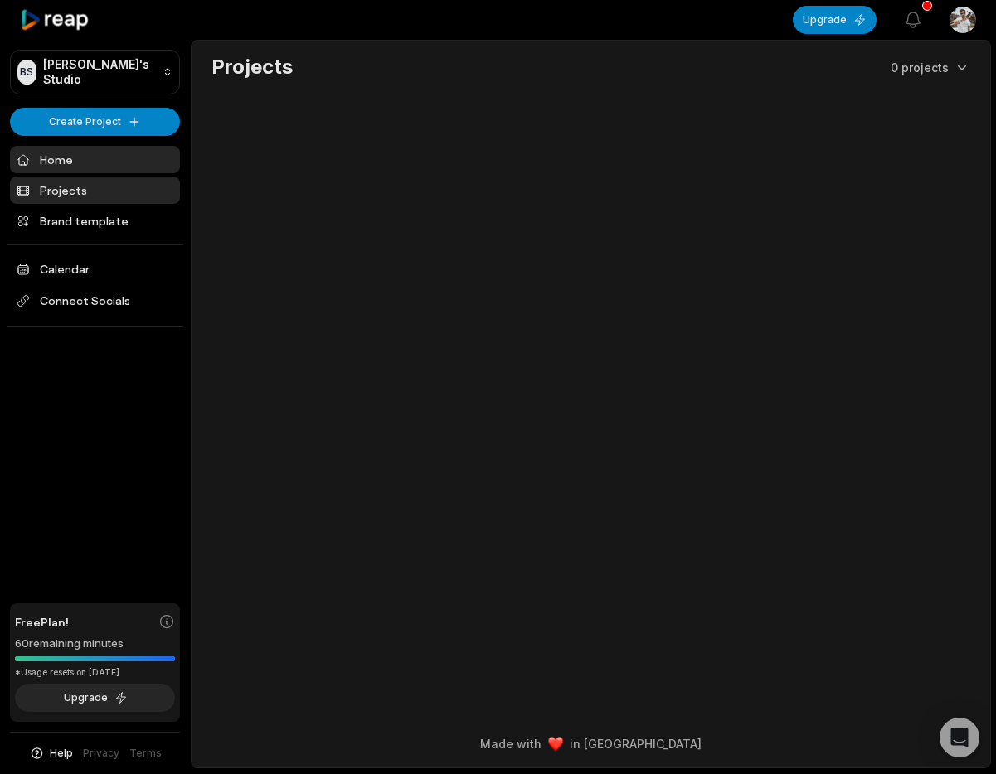
click at [62, 160] on link "Home" at bounding box center [95, 159] width 170 height 27
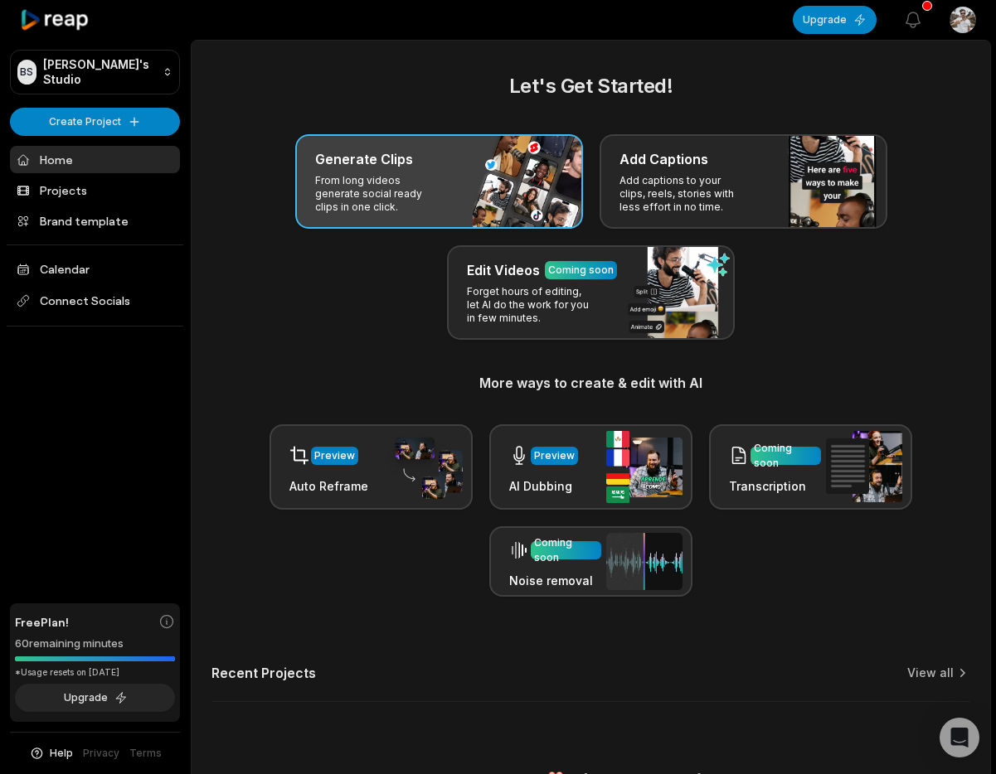
click at [362, 165] on h3 "Generate Clips" at bounding box center [364, 159] width 98 height 20
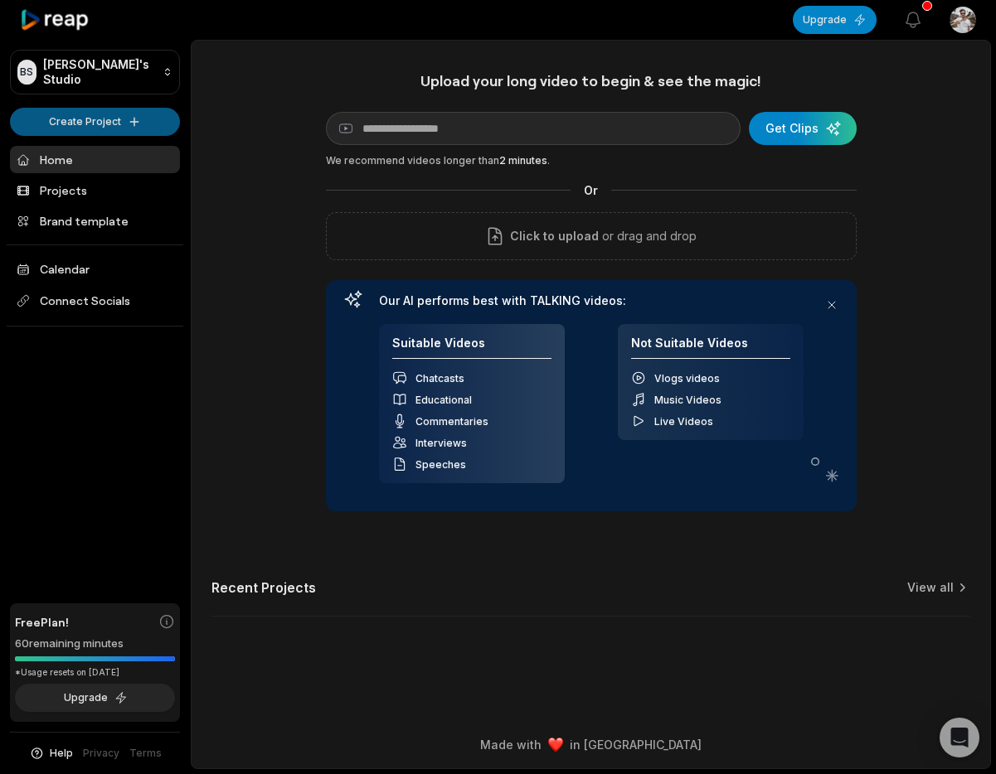
click at [106, 121] on html "BS Brandon's Studio Create Project Home Projects Brand template Calendar Connec…" at bounding box center [498, 387] width 996 height 774
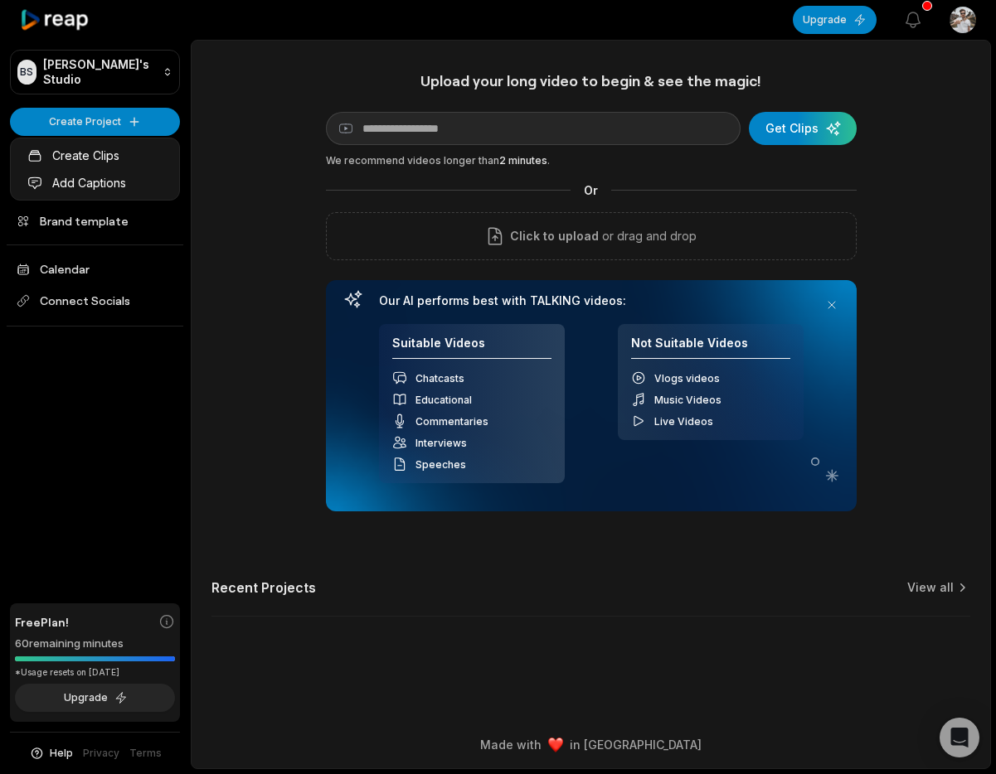
click at [312, 166] on html "BS Brandon's Studio Create Project Home Projects Brand template Calendar Connec…" at bounding box center [498, 387] width 996 height 774
click at [85, 161] on link "Home" at bounding box center [95, 159] width 170 height 27
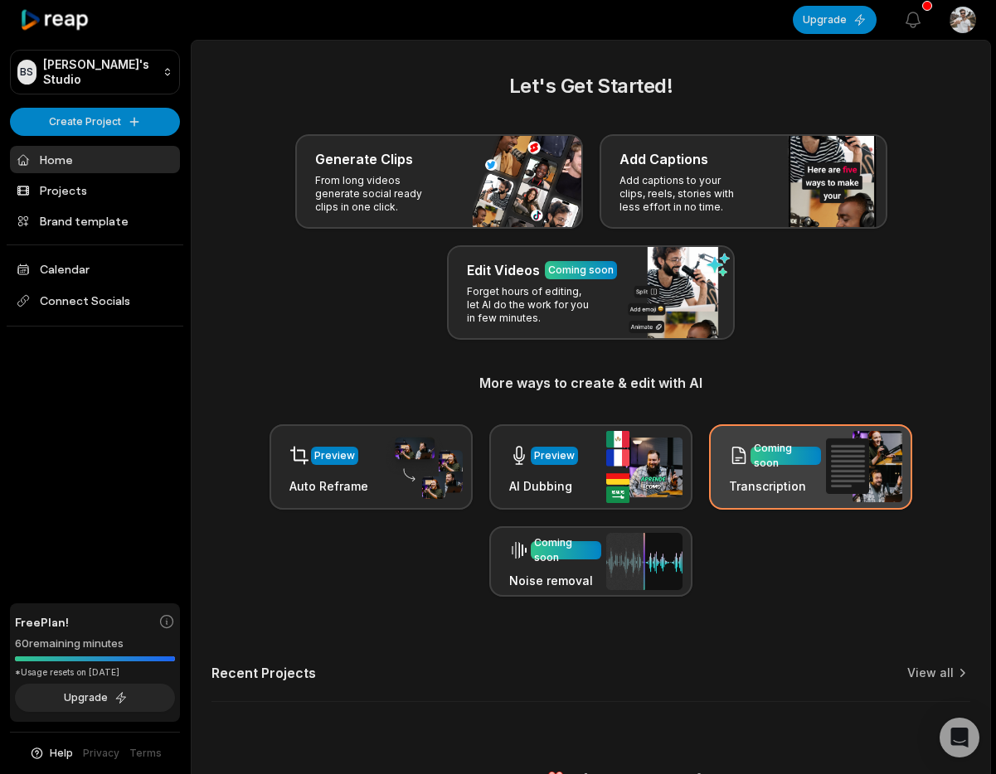
click at [807, 478] on h3 "Transcription" at bounding box center [775, 486] width 92 height 17
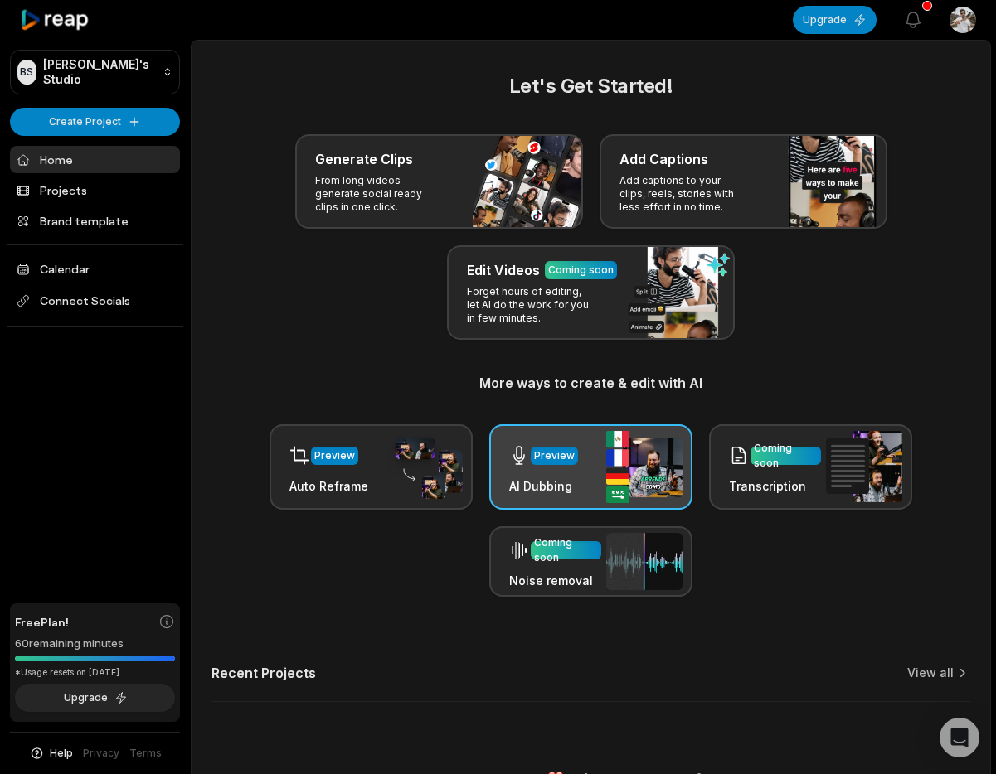
click at [575, 464] on div "Preview AI Dubbing" at bounding box center [590, 467] width 203 height 85
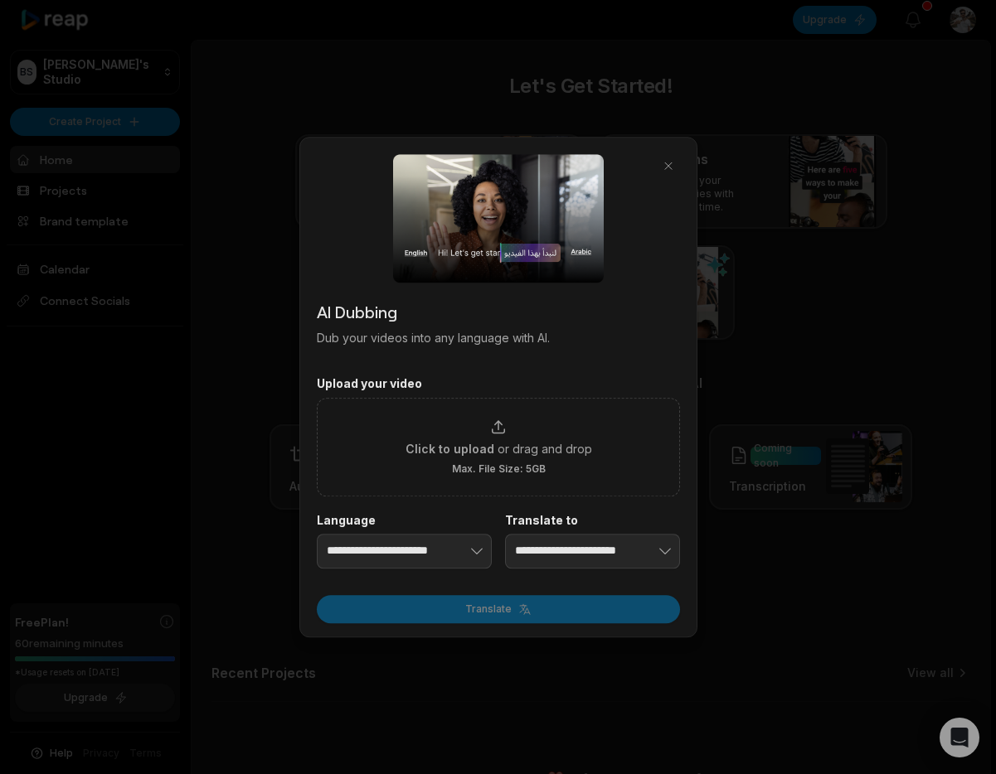
click at [170, 354] on div at bounding box center [498, 387] width 996 height 774
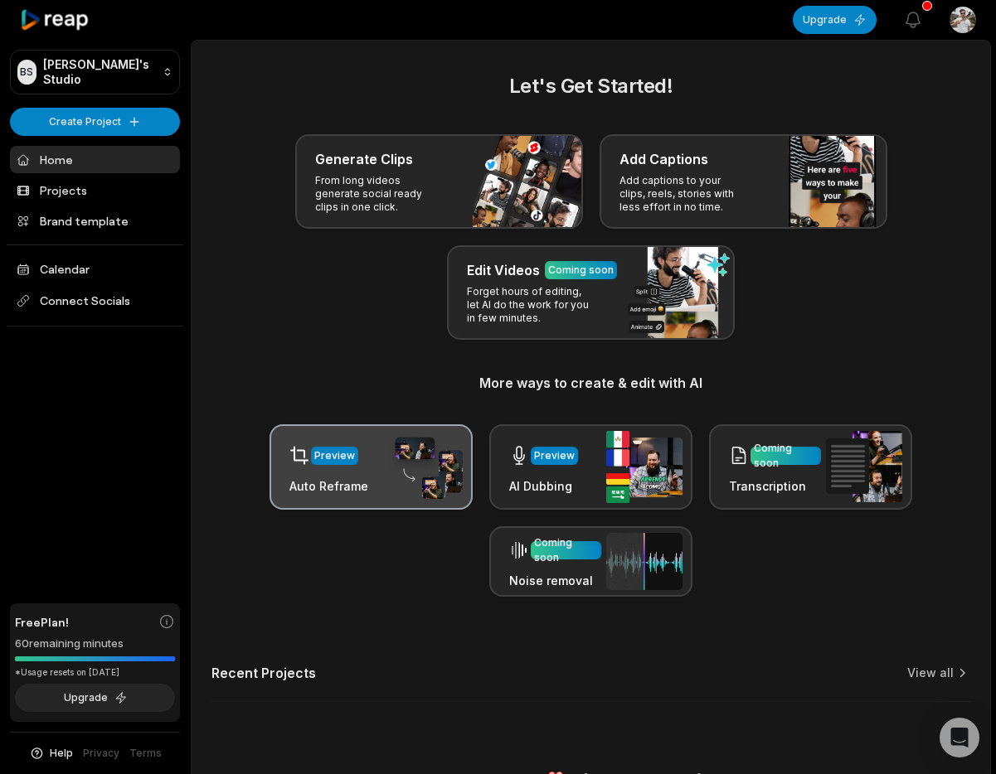
click at [322, 458] on div "Preview" at bounding box center [334, 456] width 41 height 15
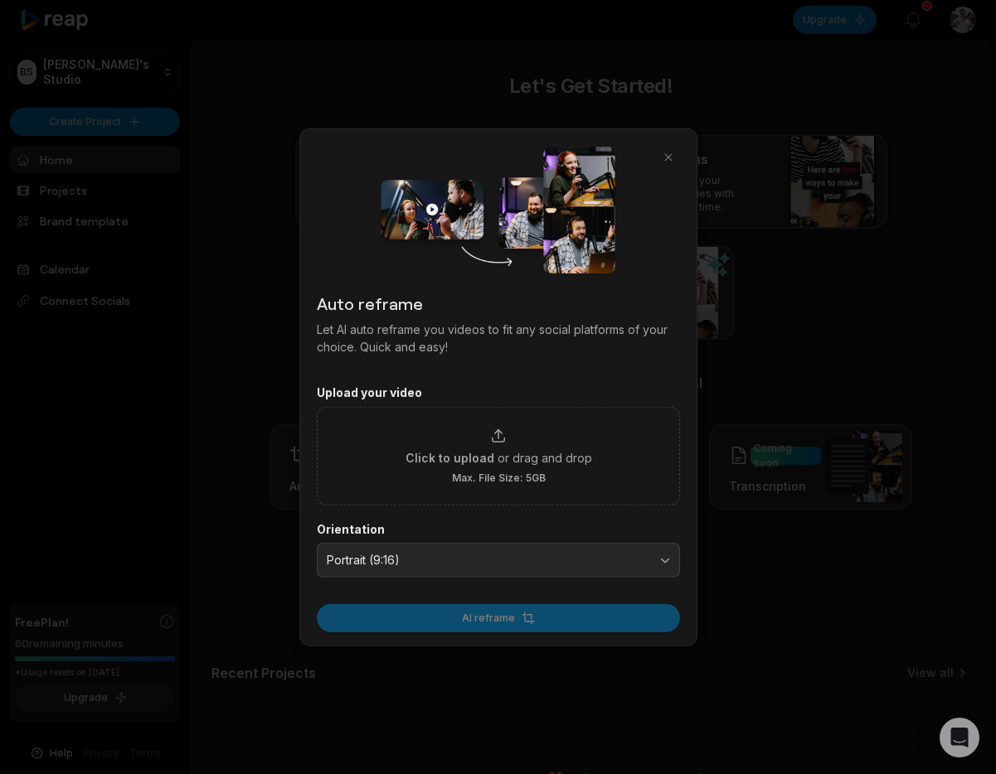
click at [488, 202] on img at bounding box center [498, 210] width 235 height 129
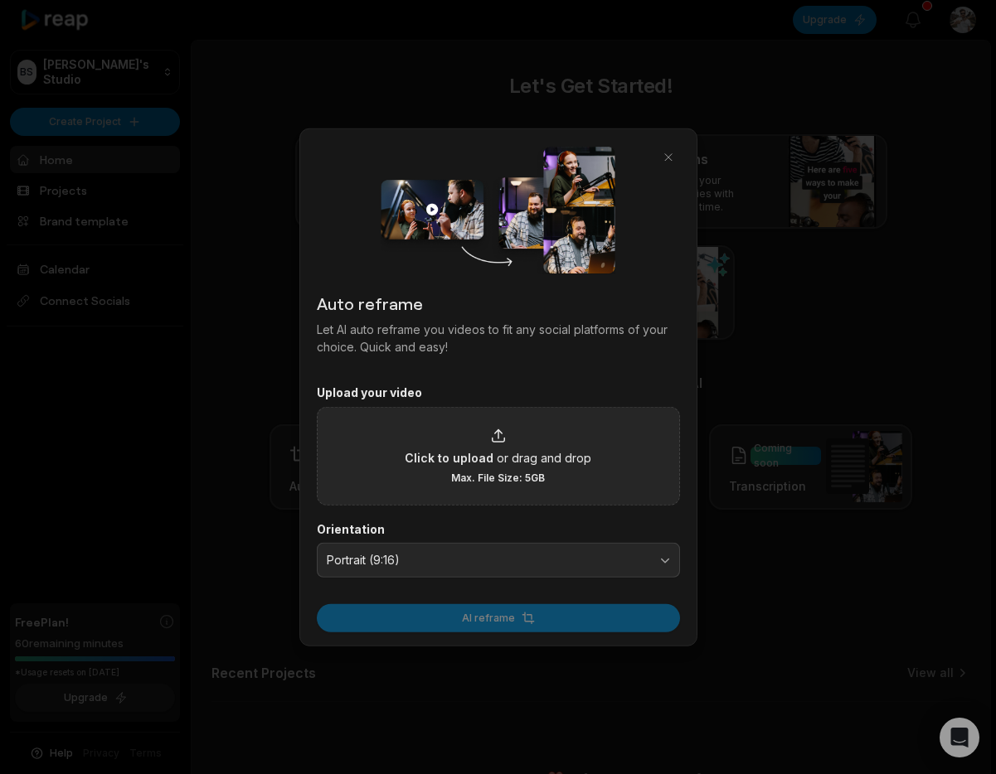
drag, startPoint x: 560, startPoint y: 643, endPoint x: 576, endPoint y: 486, distance: 158.4
click at [561, 643] on div "Auto reframe Let AI auto reframe you videos to fit any social platforms of your…" at bounding box center [498, 388] width 398 height 518
drag, startPoint x: 582, startPoint y: 428, endPoint x: 593, endPoint y: 426, distance: 10.9
click at [583, 427] on div "Click to upload or drag and drop Max. File Size: 5GB" at bounding box center [498, 455] width 187 height 57
click at [0, 0] on input "Click to upload or drag and drop Max. File Size: 5GB" at bounding box center [0, 0] width 0 height 0
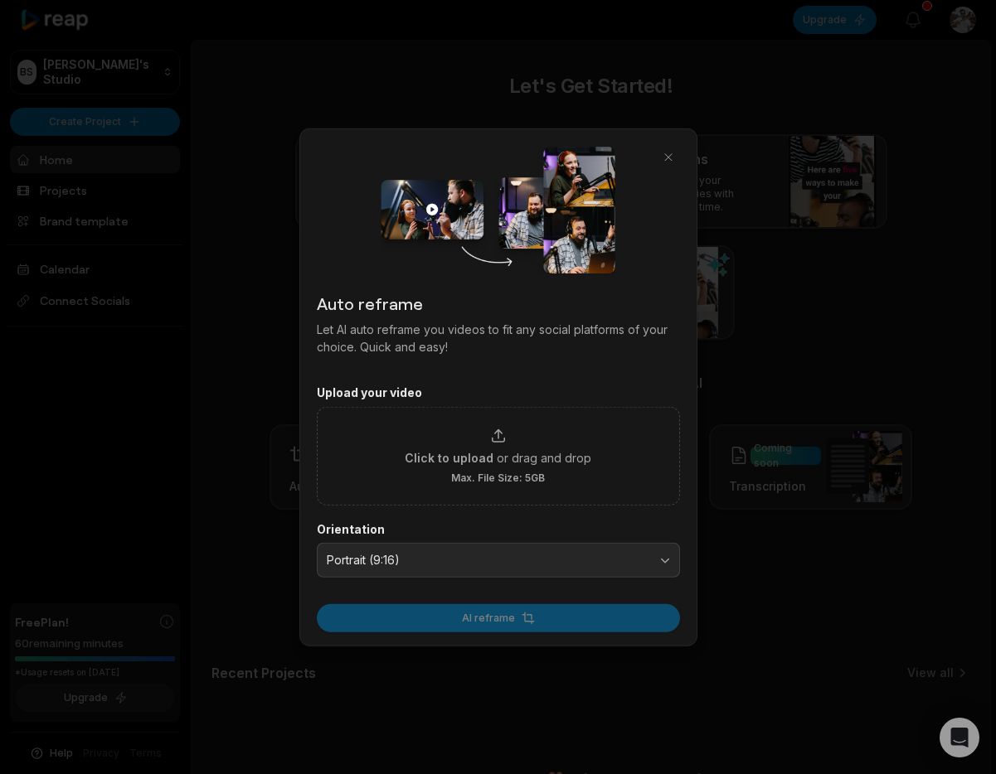
click at [464, 615] on div "AI reframe" at bounding box center [498, 613] width 363 height 38
click at [454, 563] on span "Portrait (9:16)" at bounding box center [487, 560] width 320 height 15
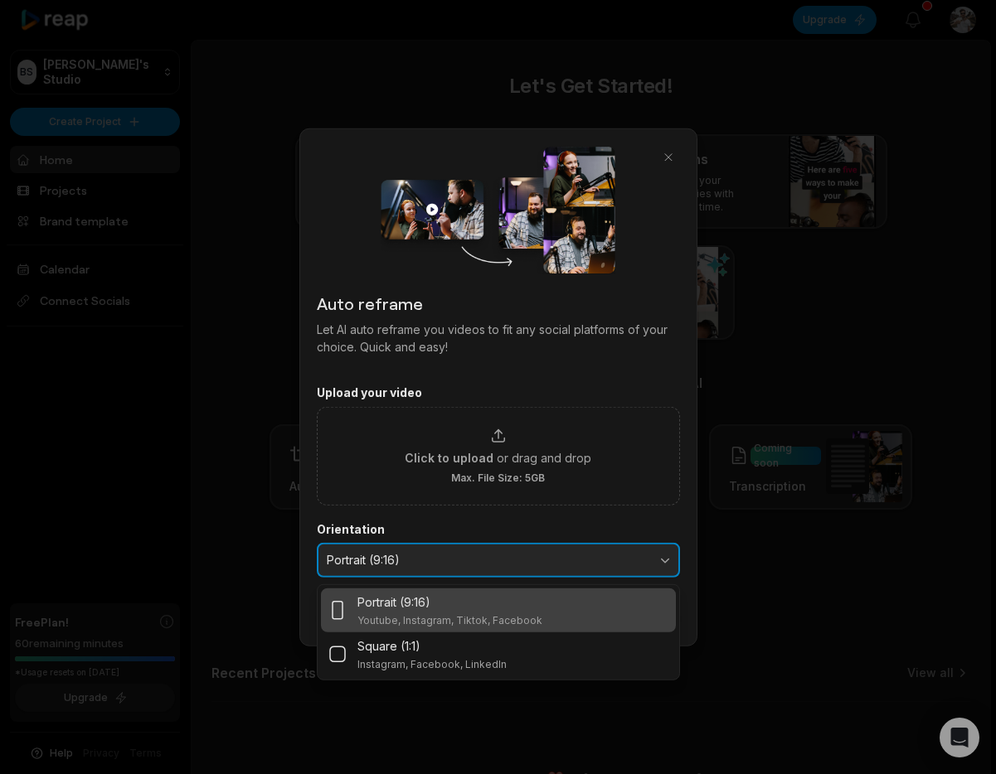
click at [454, 563] on span "Portrait (9:16)" at bounding box center [487, 560] width 320 height 15
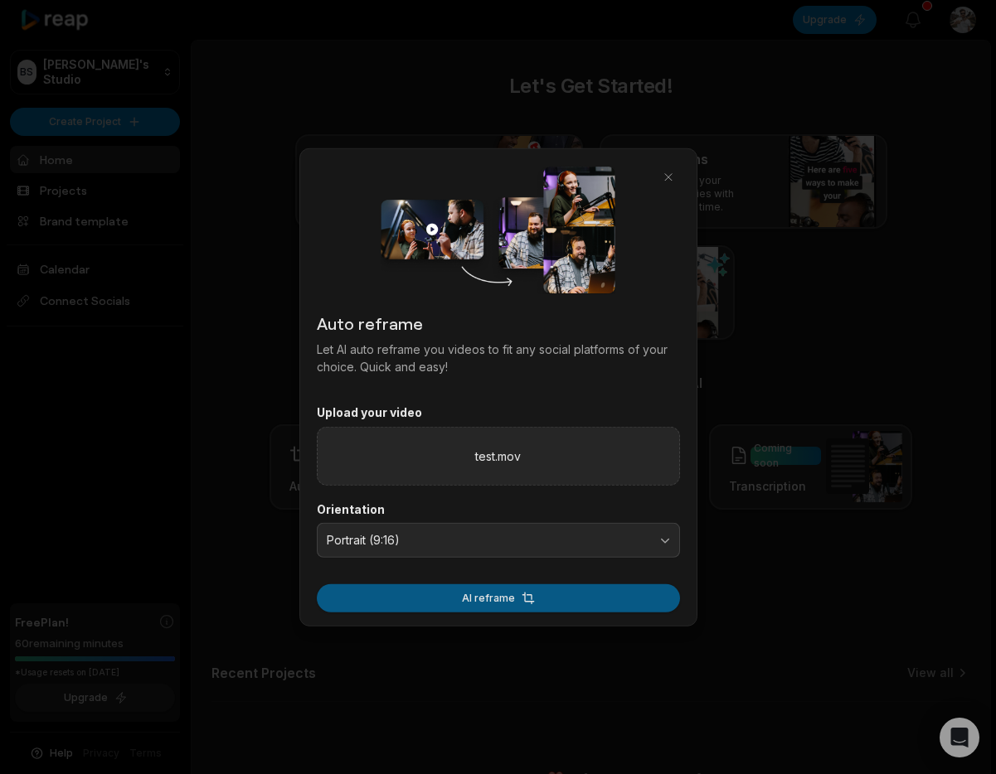
click at [570, 594] on button "AI reframe" at bounding box center [498, 598] width 363 height 28
click at [507, 600] on button "AI reframe" at bounding box center [498, 598] width 363 height 28
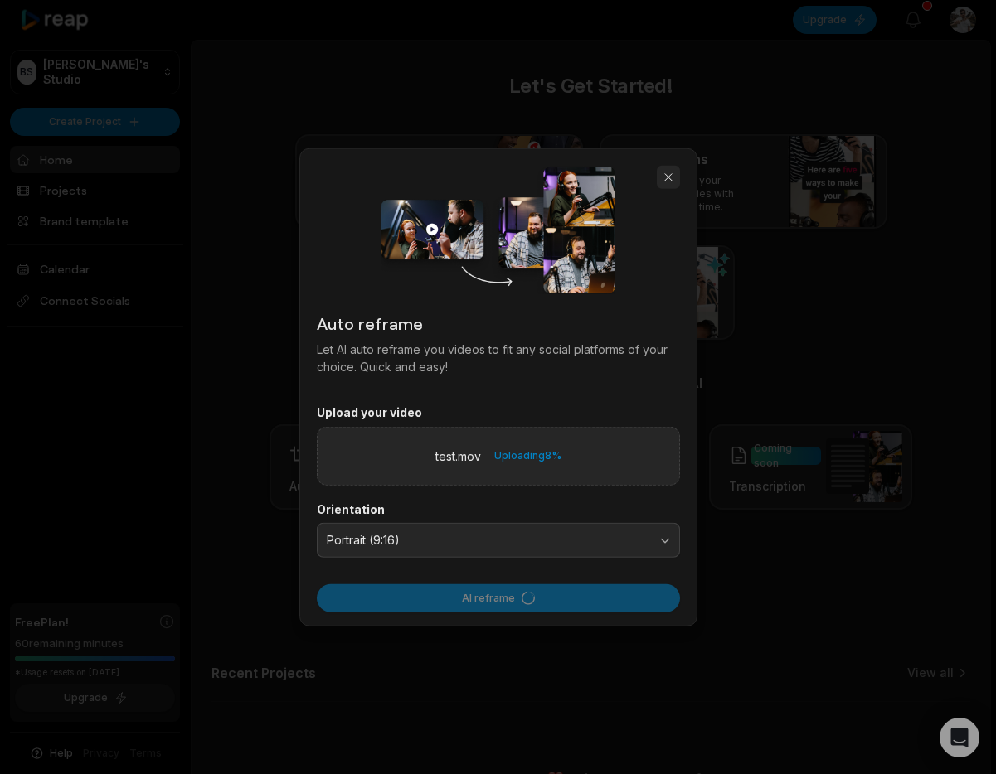
click at [672, 170] on button "button" at bounding box center [668, 177] width 23 height 23
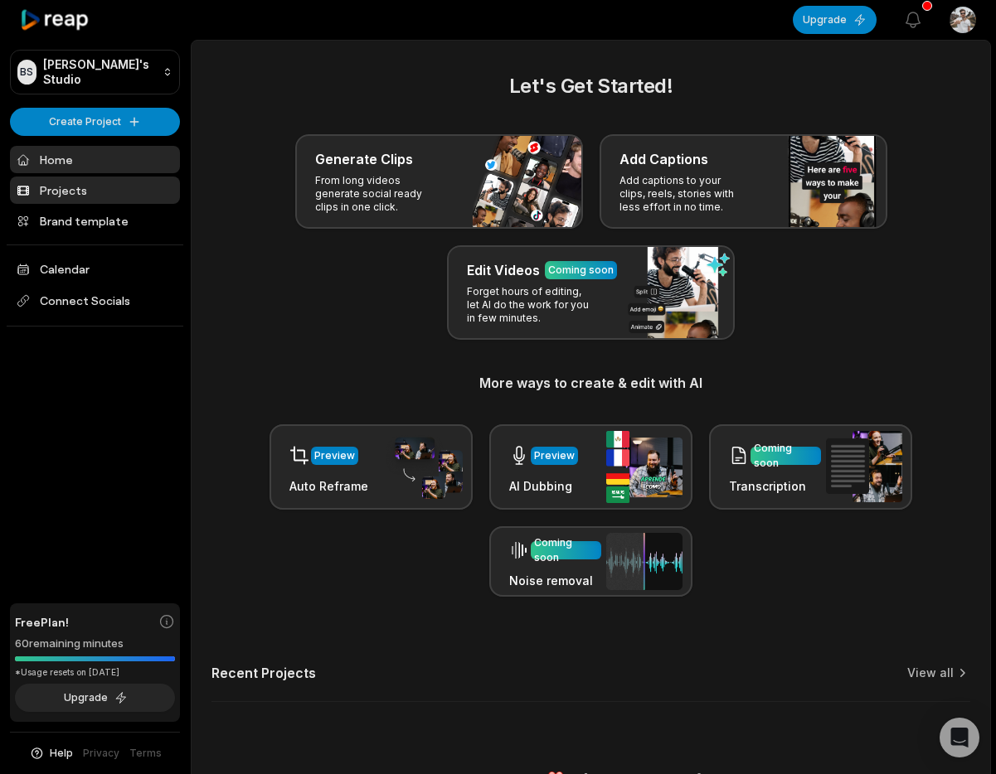
click at [41, 177] on link "Projects" at bounding box center [95, 190] width 170 height 27
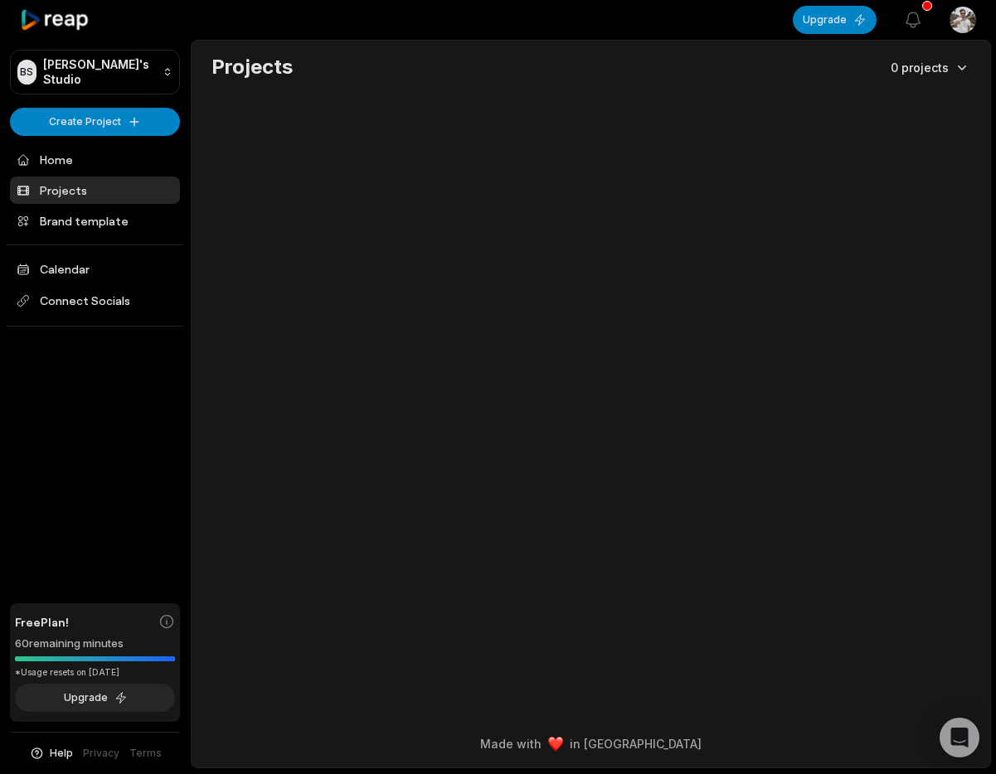
click at [951, 68] on html "[PERSON_NAME] Studio Create Project Home Projects Brand template Calendar Conne…" at bounding box center [498, 387] width 996 height 774
click at [731, 75] on html "[PERSON_NAME] Studio Create Project Home Projects Brand template Calendar Conne…" at bounding box center [498, 387] width 996 height 774
click at [951, 14] on html "[PERSON_NAME] Studio Create Project Home Projects Brand template Calendar Conne…" at bounding box center [498, 387] width 996 height 774
click at [910, 144] on div "Sign Out" at bounding box center [903, 137] width 171 height 27
